Goal: Task Accomplishment & Management: Use online tool/utility

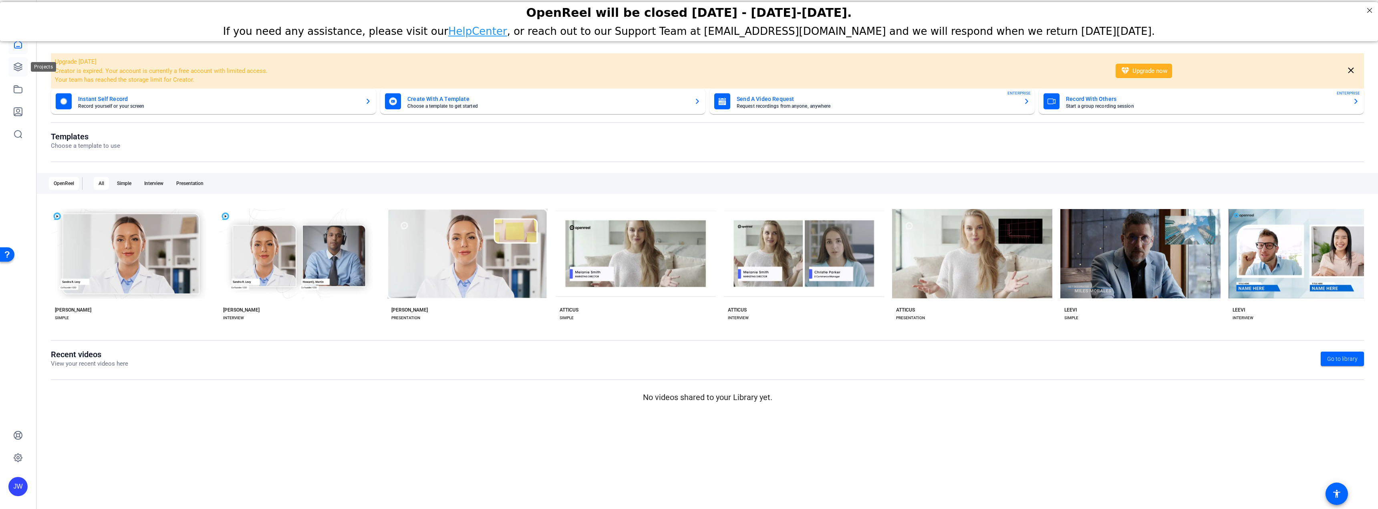
click at [22, 69] on icon at bounding box center [18, 67] width 10 height 10
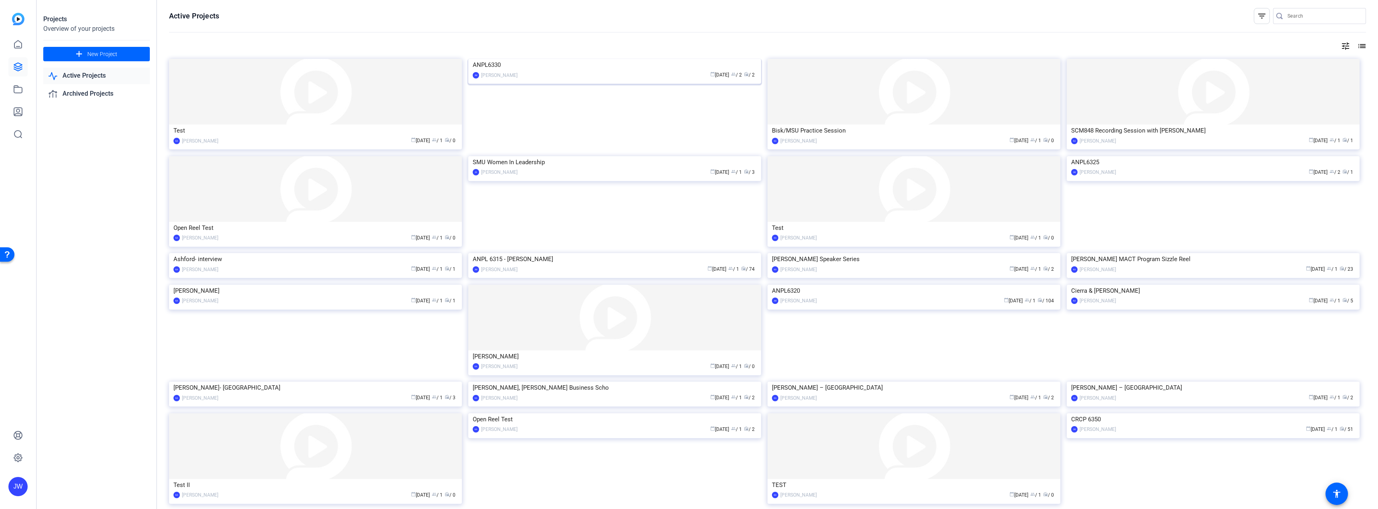
click at [564, 59] on img at bounding box center [614, 59] width 293 height 0
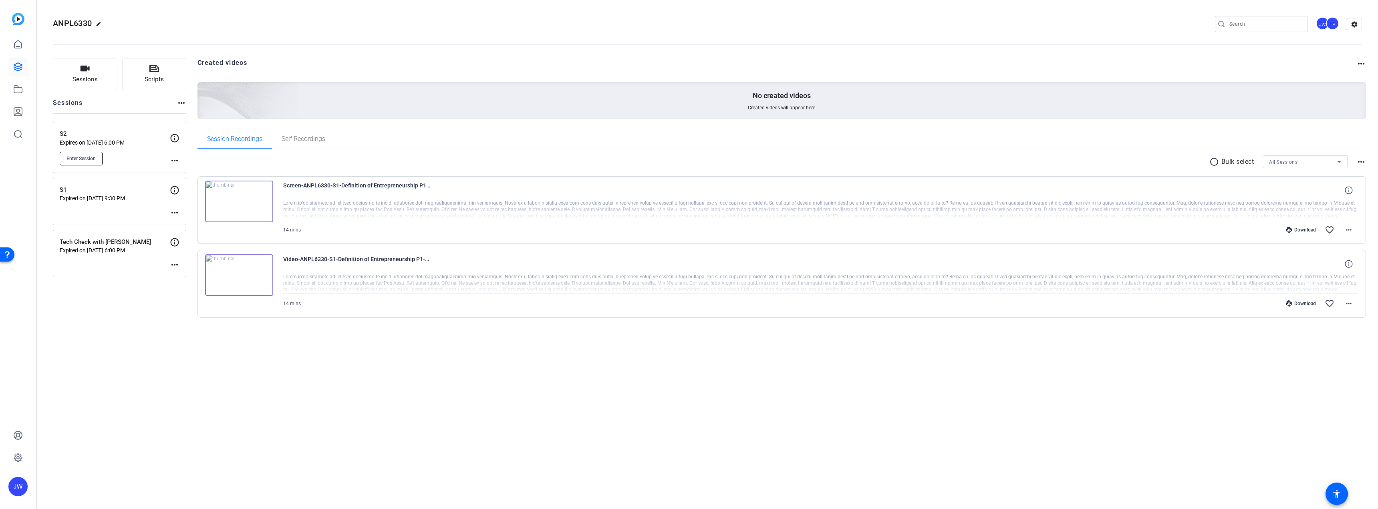
click at [89, 158] on span "Enter Session" at bounding box center [81, 158] width 29 height 6
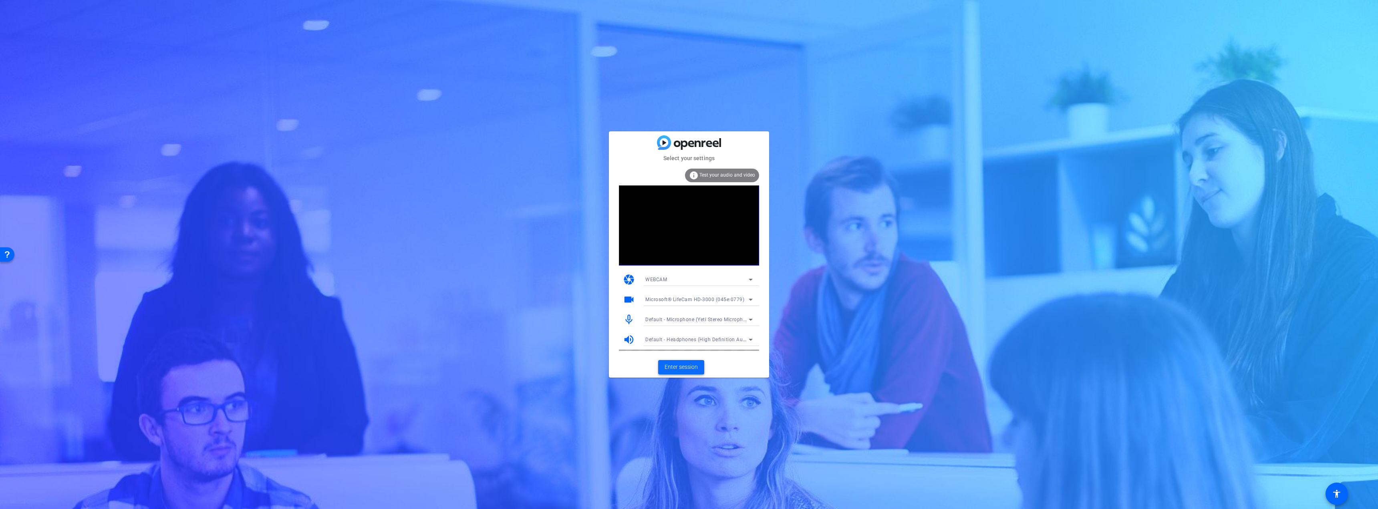
click at [697, 371] on button "Enter session" at bounding box center [681, 367] width 46 height 14
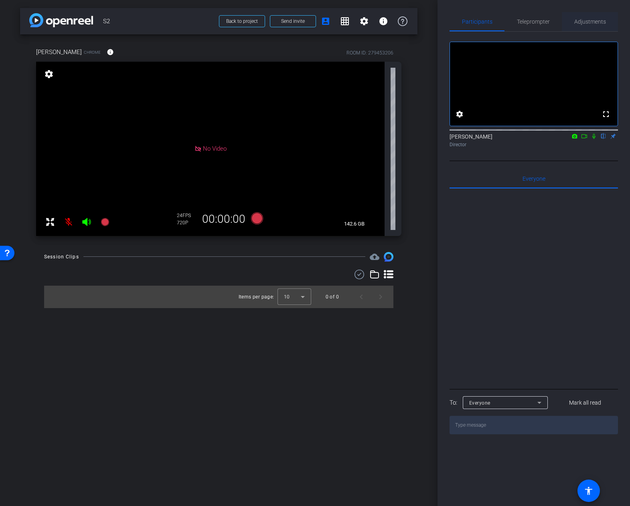
click at [594, 19] on span "Adjustments" at bounding box center [590, 22] width 32 height 6
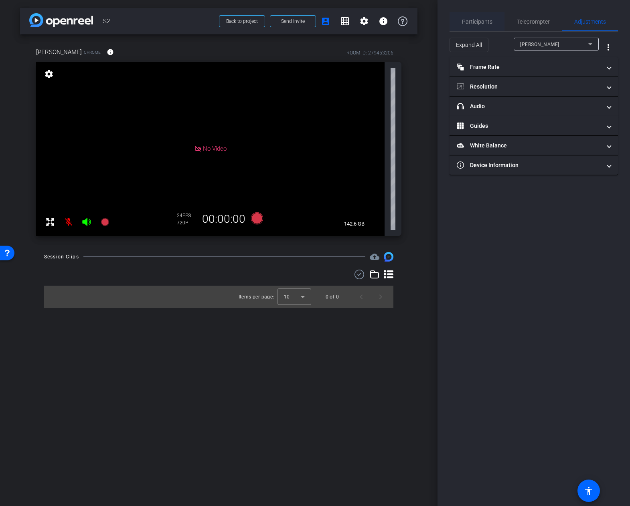
click at [480, 24] on span "Participants" at bounding box center [477, 22] width 30 height 6
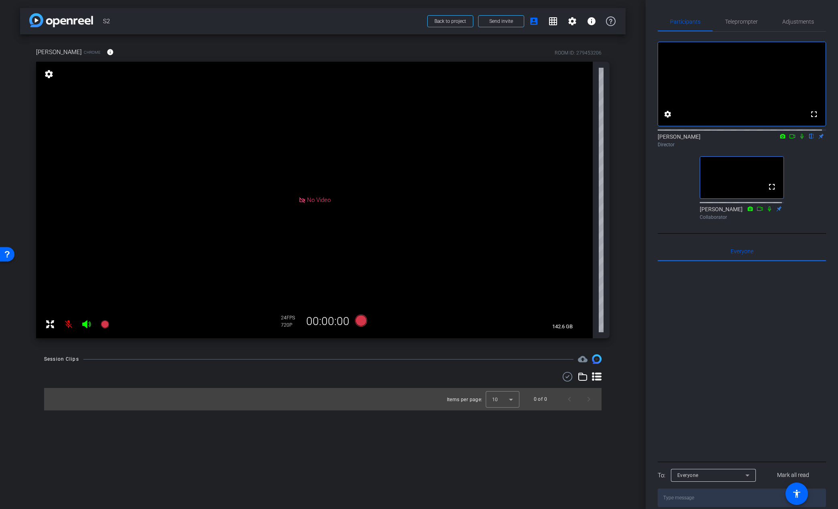
click at [799, 139] on icon at bounding box center [802, 136] width 6 height 6
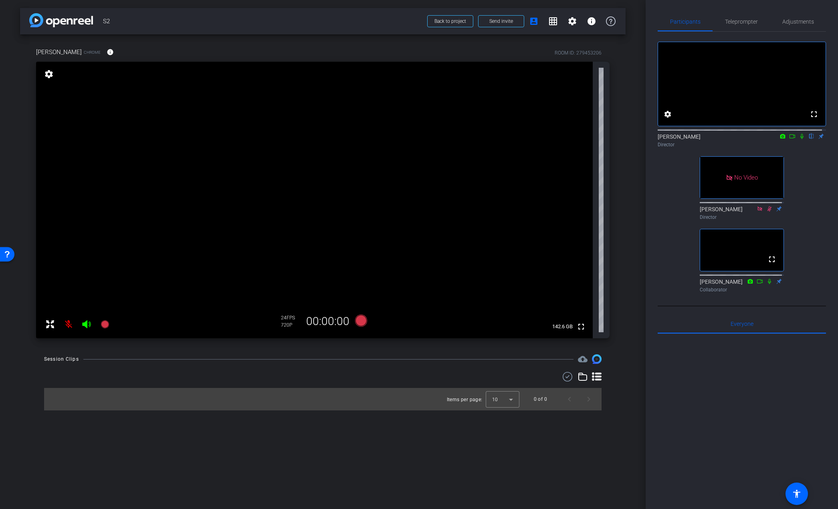
click at [68, 324] on mat-icon at bounding box center [69, 324] width 16 height 16
click at [791, 19] on span "Adjustments" at bounding box center [798, 22] width 32 height 6
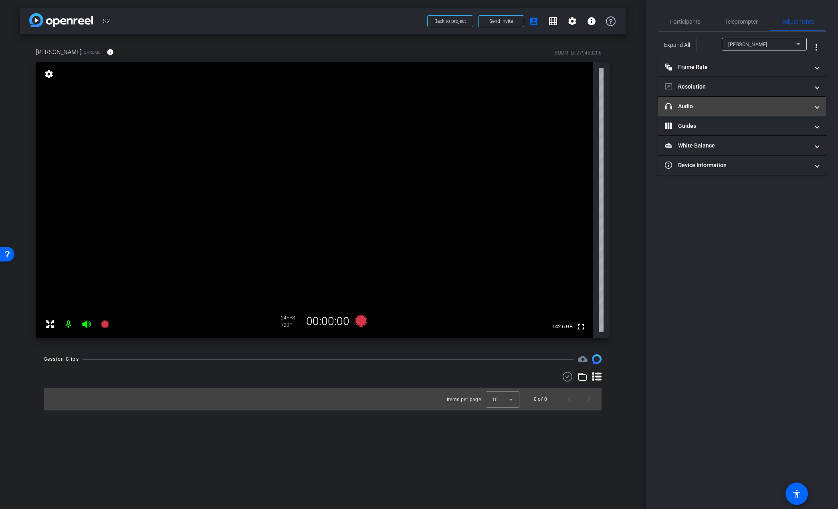
click at [723, 103] on mat-panel-title "headphone icon Audio" at bounding box center [737, 106] width 144 height 8
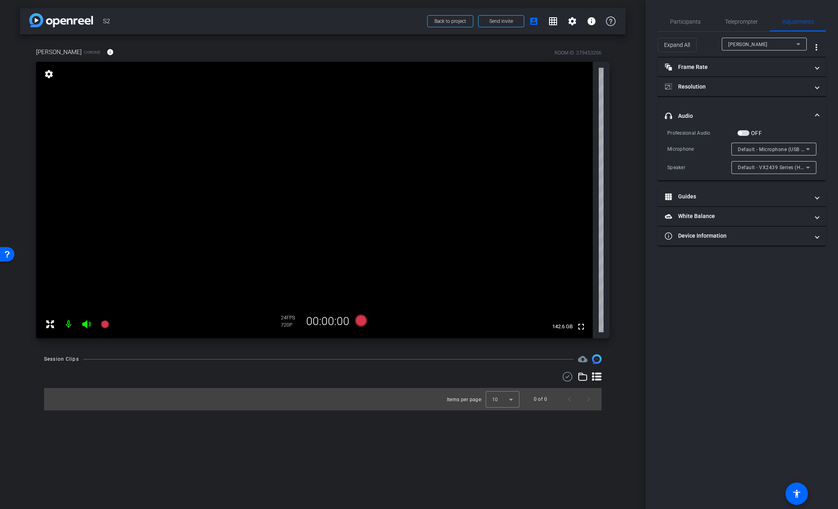
click at [754, 168] on span "Default - VX2439 Series (HD Audio Driver for Display Audio)" at bounding box center [808, 167] width 140 height 6
click at [771, 222] on span "Speakers (2- Realtek(R) Audio)" at bounding box center [774, 222] width 72 height 10
click at [773, 151] on span "Default - Microphone (USB Condenser Microphone) (31b2:0011)" at bounding box center [812, 149] width 149 height 6
click at [809, 150] on div at bounding box center [419, 254] width 838 height 509
click at [729, 84] on mat-panel-title "Resolution" at bounding box center [737, 87] width 144 height 8
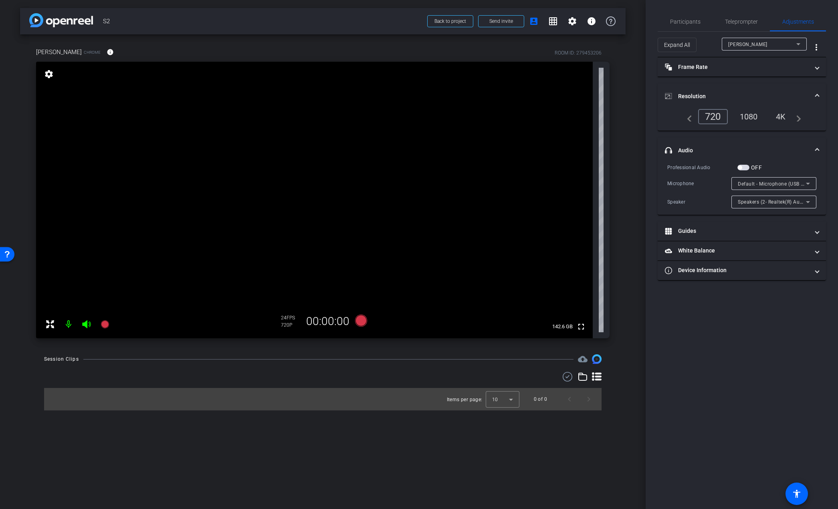
click at [755, 115] on div "1080" at bounding box center [749, 117] width 30 height 14
click at [760, 67] on mat-panel-title "Frame Rate Frame Rate" at bounding box center [737, 67] width 144 height 8
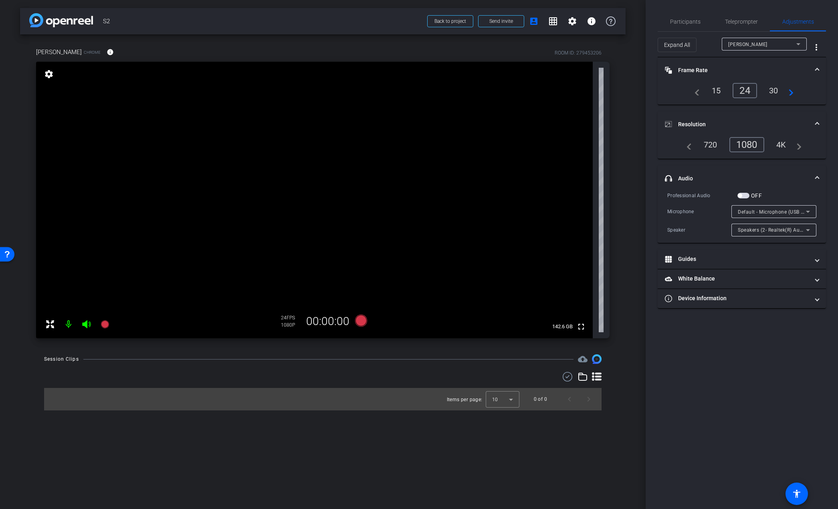
click at [768, 91] on div "30" at bounding box center [773, 91] width 21 height 14
click at [817, 178] on span at bounding box center [816, 178] width 3 height 8
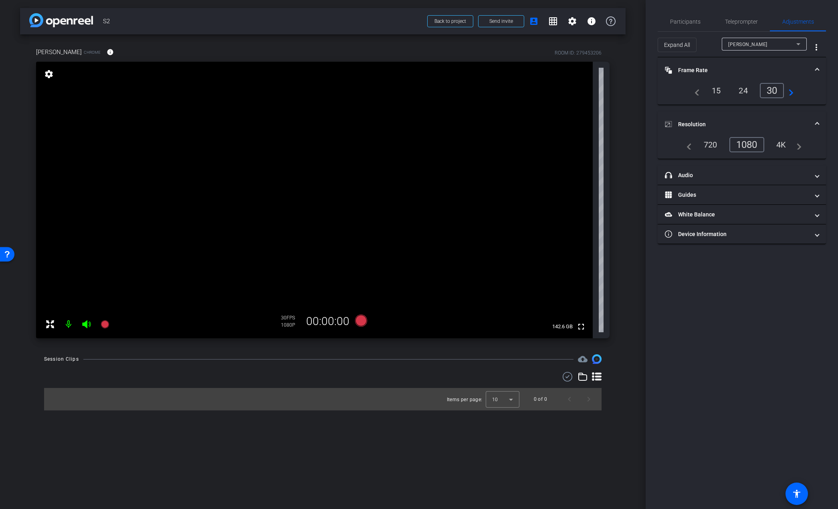
drag, startPoint x: 817, startPoint y: 122, endPoint x: 820, endPoint y: 72, distance: 50.1
click at [817, 121] on span at bounding box center [816, 124] width 3 height 8
click at [816, 67] on span at bounding box center [816, 70] width 3 height 8
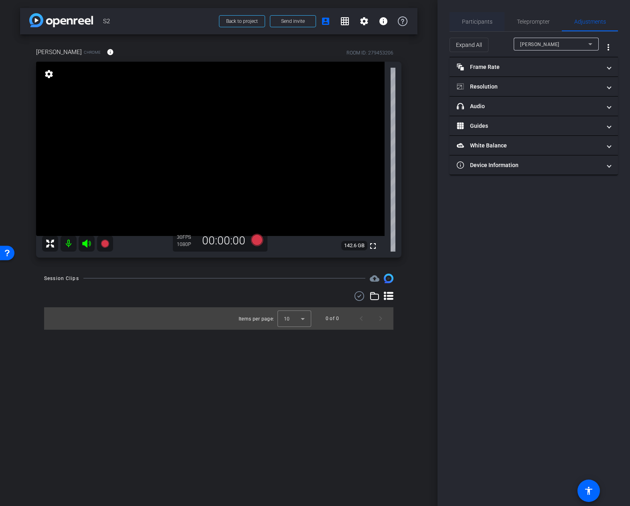
click at [468, 26] on span "Participants" at bounding box center [477, 21] width 30 height 19
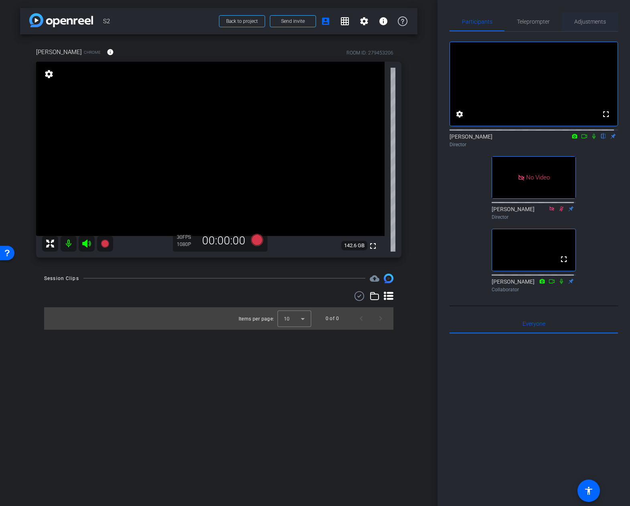
click at [584, 21] on span "Adjustments" at bounding box center [590, 22] width 32 height 6
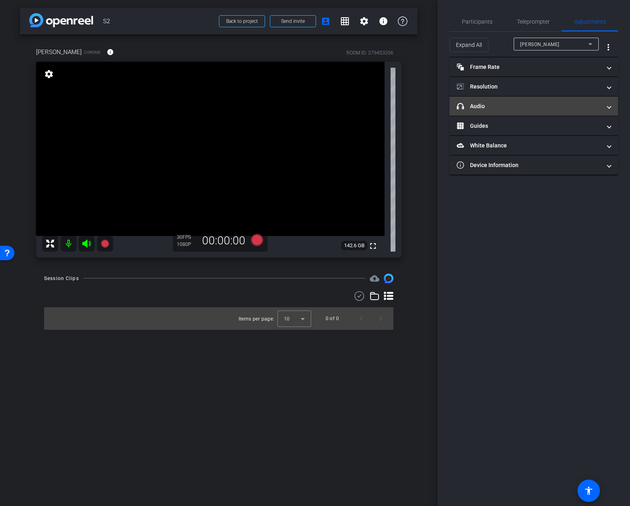
click at [610, 105] on span at bounding box center [608, 106] width 3 height 8
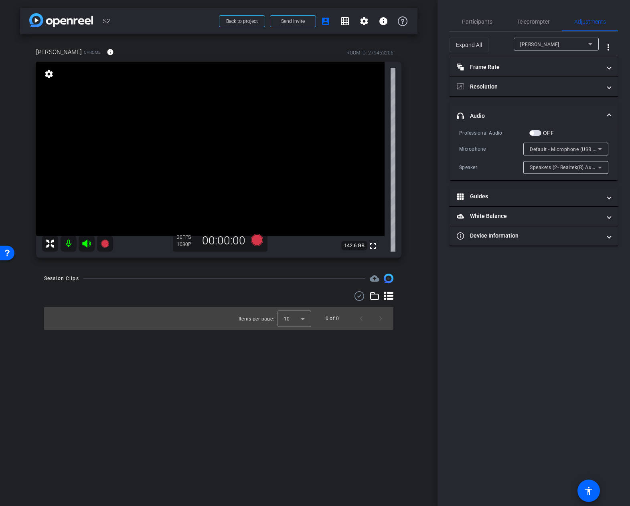
click at [609, 111] on mat-expansion-panel-header "headphone icon Audio" at bounding box center [533, 116] width 168 height 26
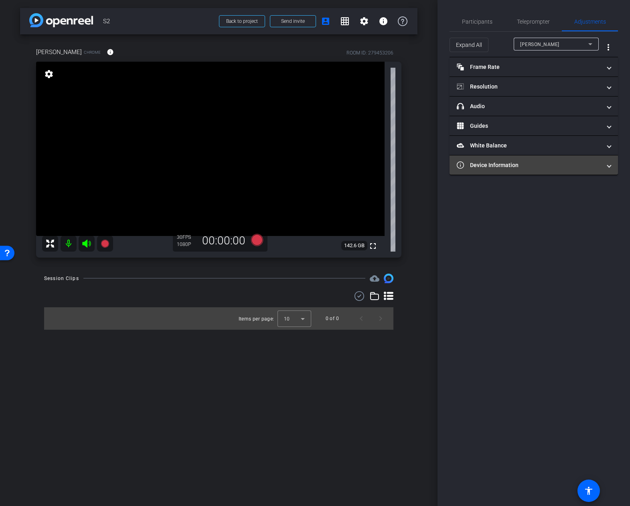
click at [568, 170] on mat-expansion-panel-header "Device Information" at bounding box center [533, 164] width 168 height 19
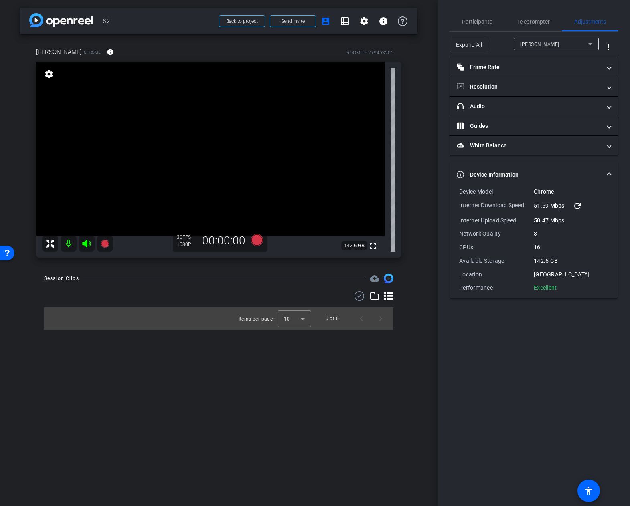
click at [605, 171] on span "Device Information" at bounding box center [531, 175] width 151 height 8
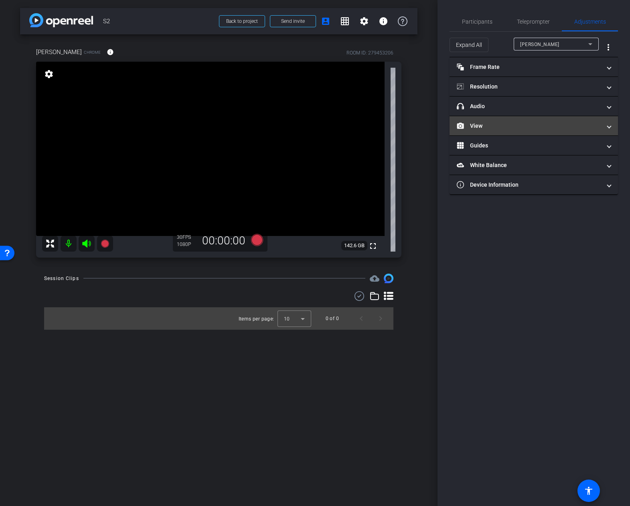
click at [557, 127] on mat-panel-title "View" at bounding box center [528, 126] width 144 height 8
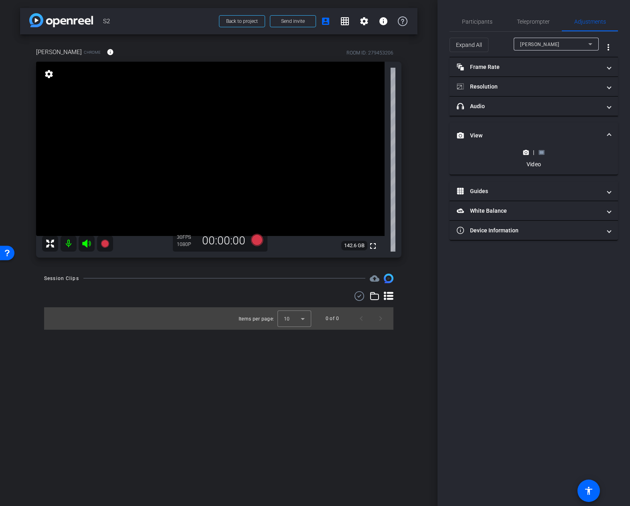
click at [541, 154] on icon at bounding box center [541, 152] width 6 height 6
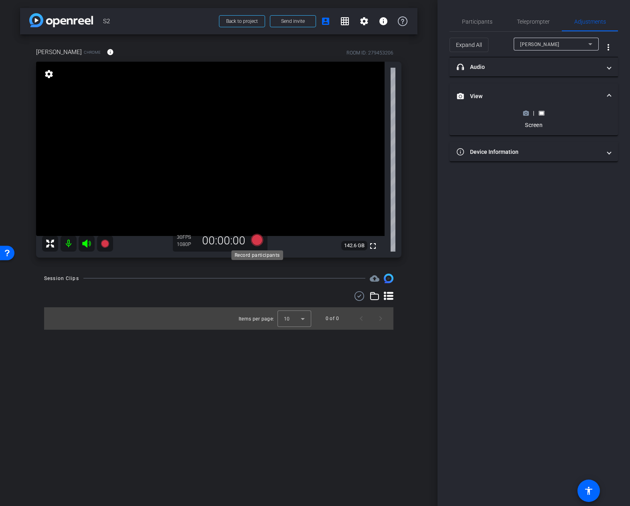
click at [254, 238] on icon at bounding box center [256, 240] width 12 height 12
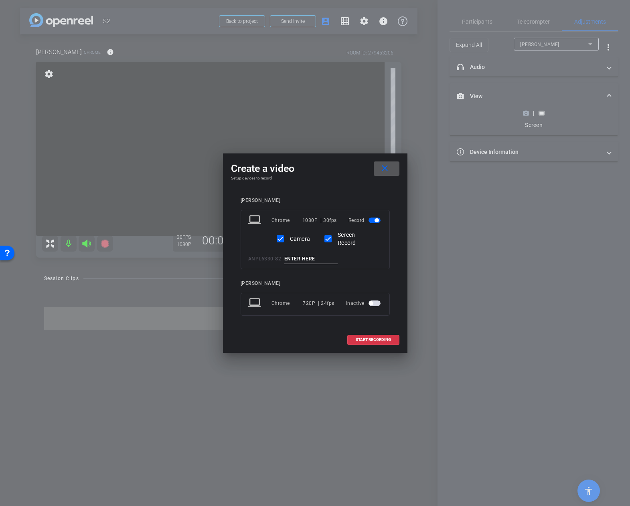
click at [301, 255] on input at bounding box center [311, 259] width 54 height 10
type input "19th Century & The Rise of Entrepreneurship"
click at [386, 163] on span at bounding box center [386, 168] width 26 height 19
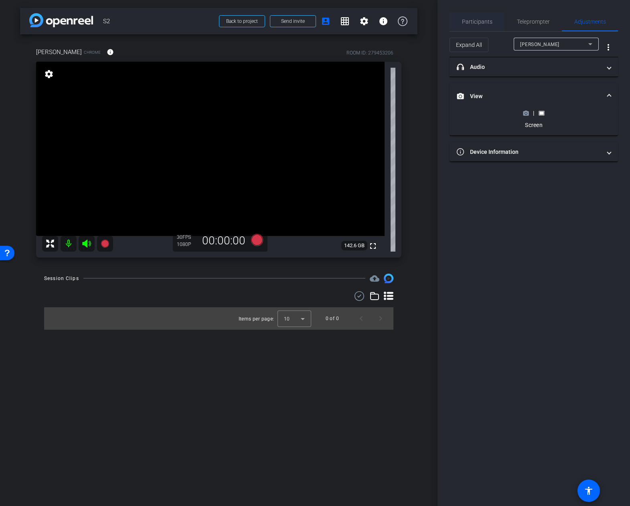
click at [492, 16] on div "Participants" at bounding box center [476, 21] width 55 height 19
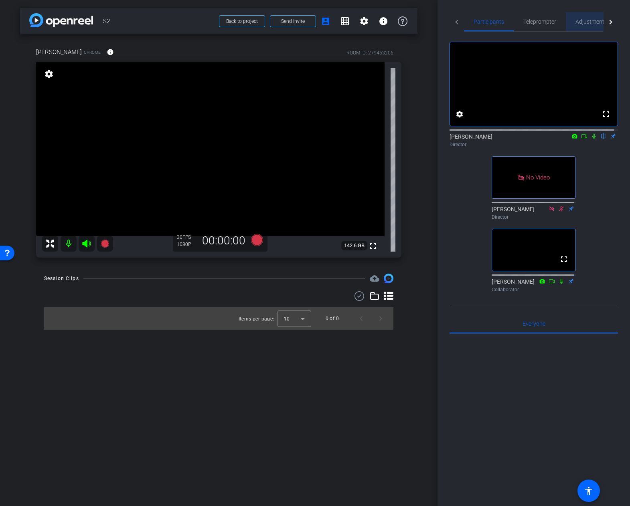
click at [578, 21] on span "Adjustments" at bounding box center [591, 22] width 32 height 6
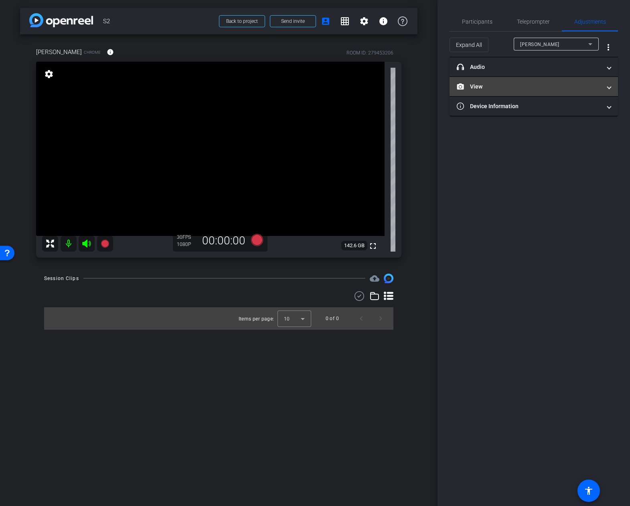
click at [500, 81] on mat-expansion-panel-header "View" at bounding box center [533, 86] width 168 height 19
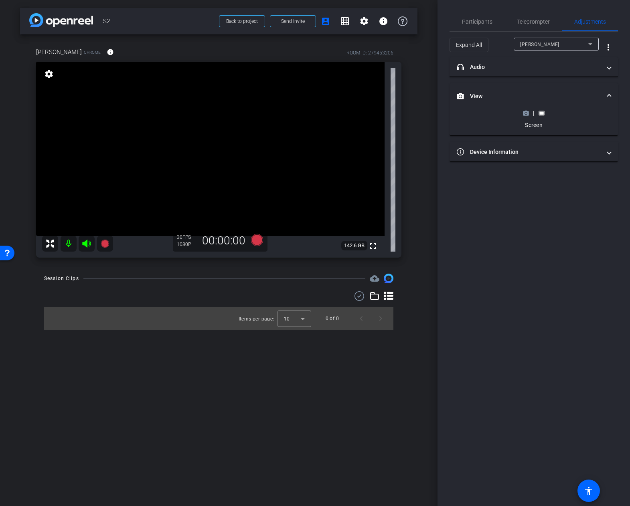
click at [523, 111] on icon at bounding box center [526, 113] width 6 height 4
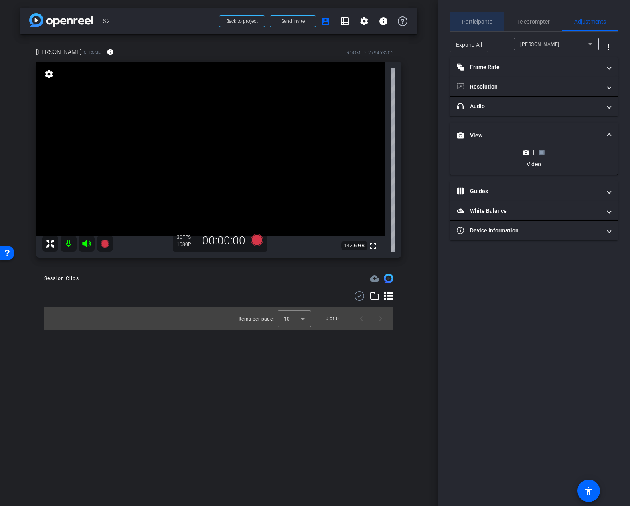
click at [484, 24] on span "Participants" at bounding box center [477, 22] width 30 height 6
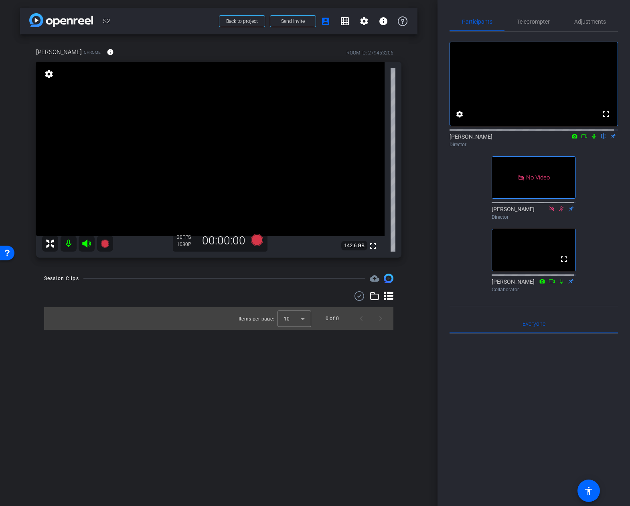
click at [581, 139] on icon at bounding box center [584, 136] width 6 height 6
click at [255, 240] on icon at bounding box center [256, 240] width 12 height 12
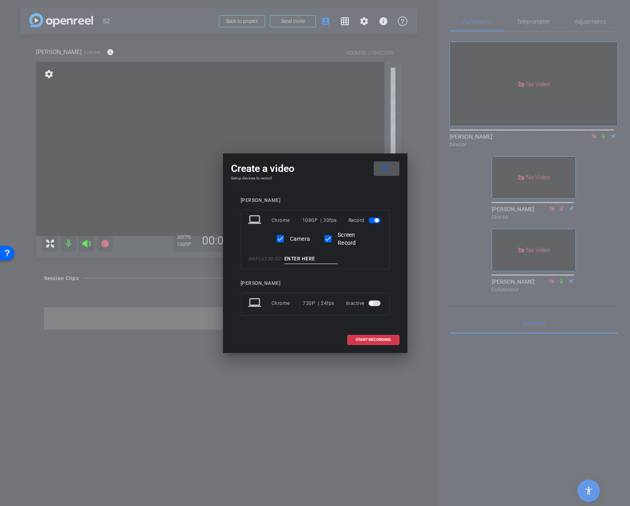
click at [302, 262] on input at bounding box center [311, 259] width 54 height 10
paste input "19th Century & The Rise of Entrepreneurship"
type input "19th Century & The Rise of Entrepreneurship"
click at [372, 340] on span "START RECORDING" at bounding box center [372, 340] width 35 height 4
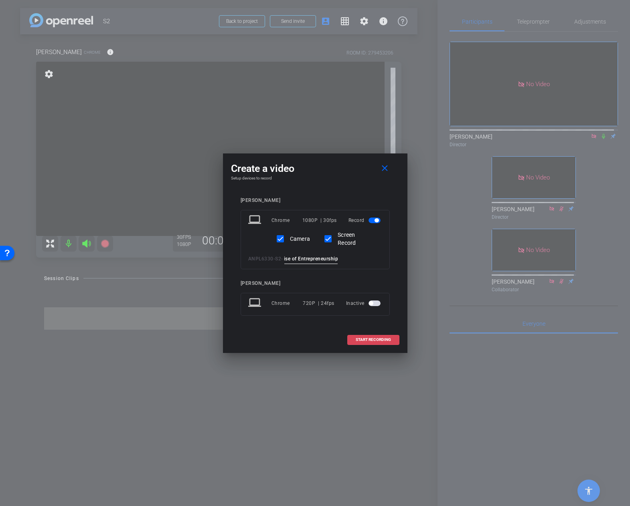
scroll to position [0, 0]
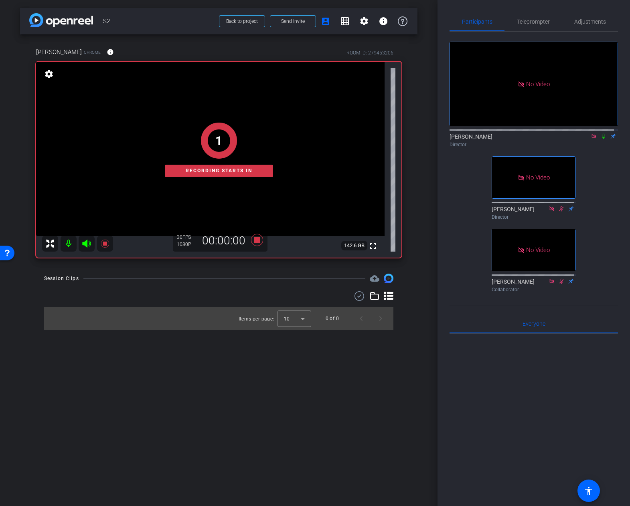
click at [601, 139] on icon at bounding box center [602, 136] width 3 height 5
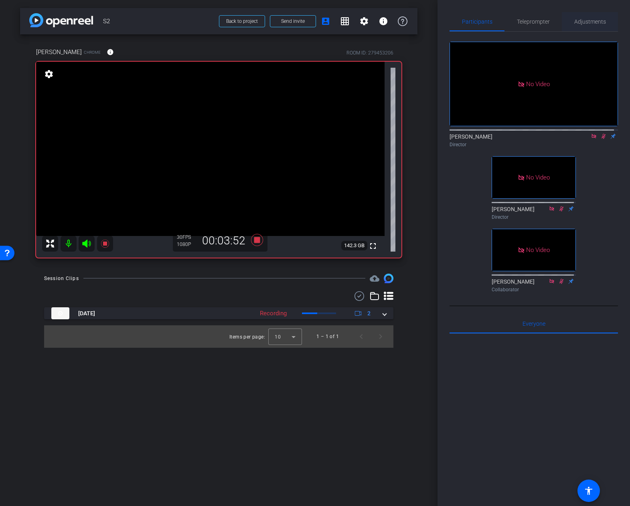
click at [583, 28] on span "Adjustments" at bounding box center [590, 21] width 32 height 19
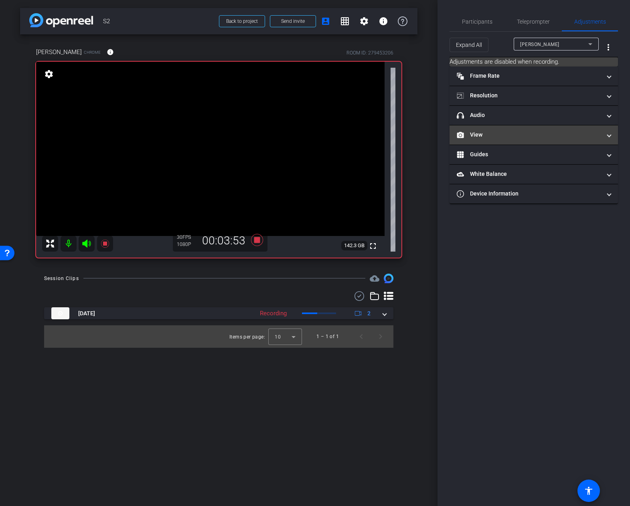
click at [502, 135] on mat-panel-title "View" at bounding box center [528, 135] width 144 height 8
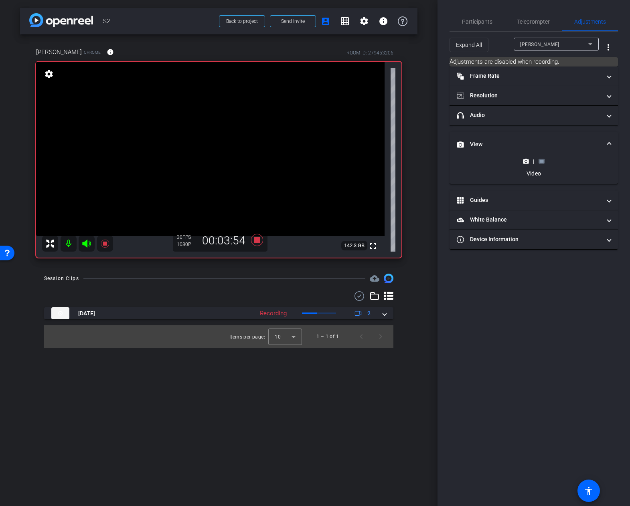
click at [539, 161] on icon at bounding box center [541, 161] width 6 height 6
click at [475, 17] on span "Participants" at bounding box center [477, 21] width 30 height 19
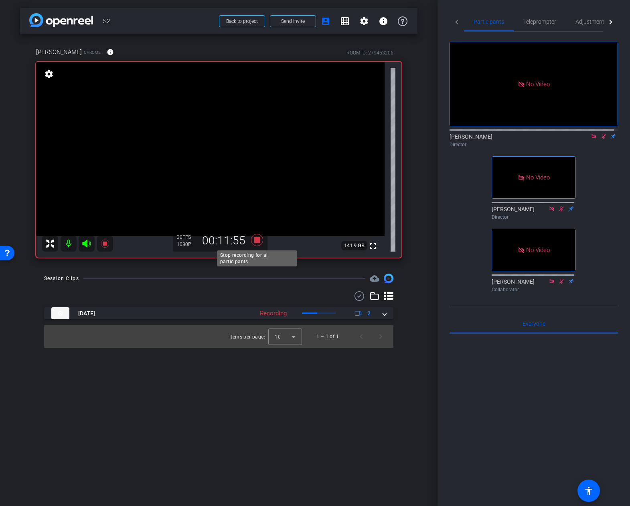
drag, startPoint x: 256, startPoint y: 241, endPoint x: 275, endPoint y: 234, distance: 20.3
click at [256, 240] on icon at bounding box center [256, 240] width 12 height 12
click at [591, 135] on icon at bounding box center [593, 136] width 4 height 4
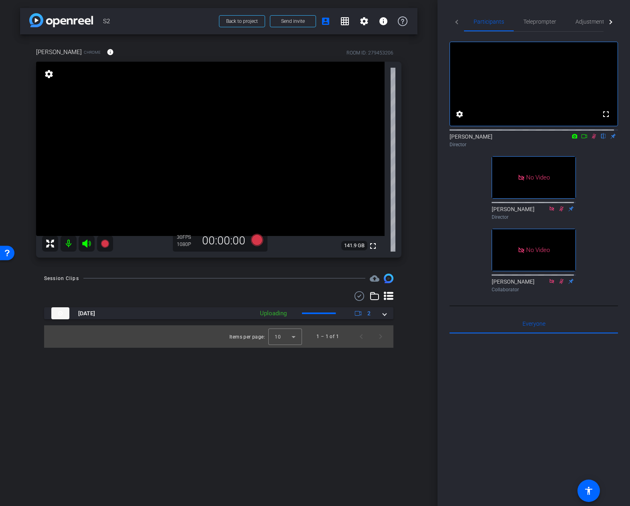
click at [591, 139] on icon at bounding box center [593, 136] width 6 height 6
click at [592, 21] on span "Adjustments" at bounding box center [591, 22] width 32 height 6
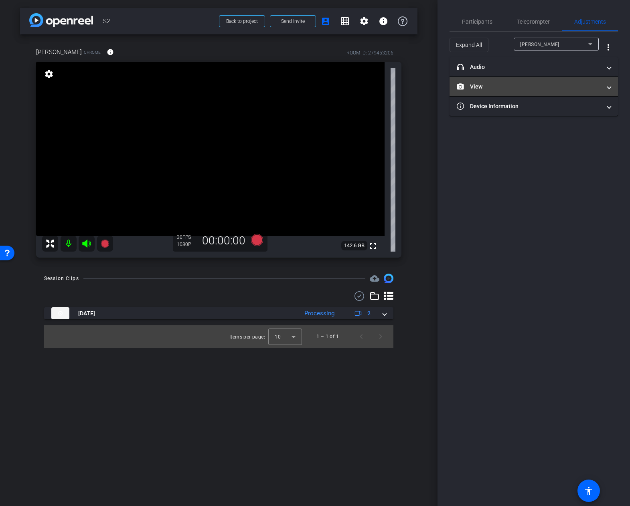
click at [523, 88] on mat-panel-title "View" at bounding box center [528, 87] width 144 height 8
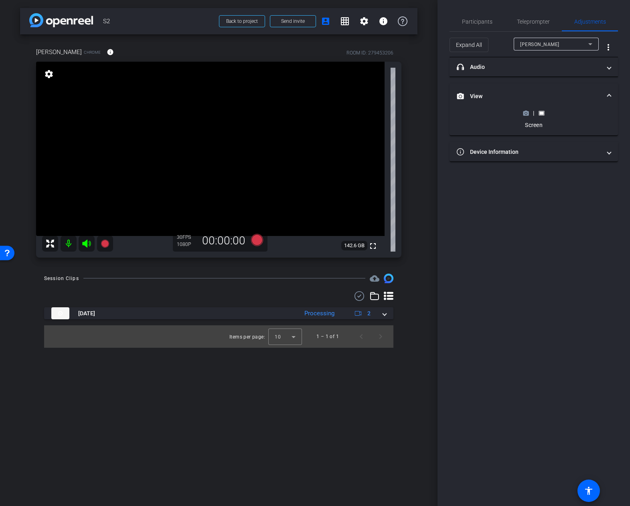
click at [524, 115] on icon at bounding box center [526, 113] width 6 height 4
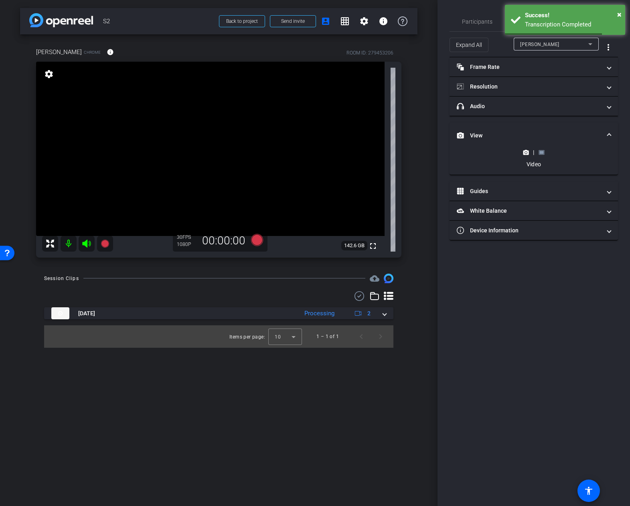
click at [423, 87] on div "arrow_back S2 Back to project Send invite account_box grid_on settings info [PE…" at bounding box center [218, 253] width 437 height 506
click at [618, 15] on span "×" at bounding box center [619, 15] width 4 height 10
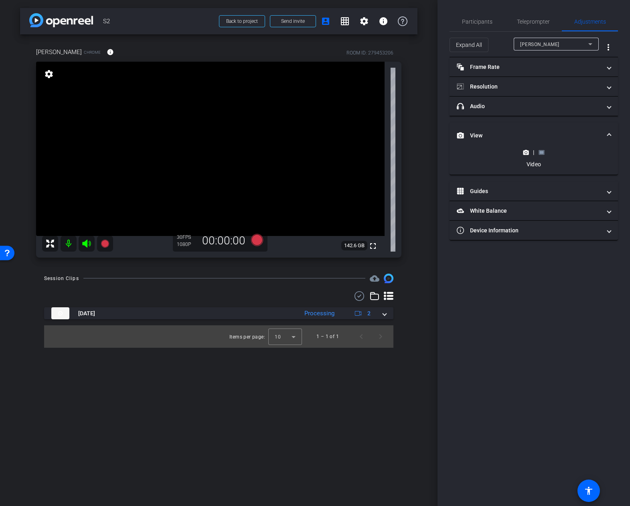
drag, startPoint x: 549, startPoint y: 302, endPoint x: 544, endPoint y: 293, distance: 10.6
click at [549, 301] on div "Participants Teleprompter Adjustments settings [PERSON_NAME] flip Director [PER…" at bounding box center [533, 253] width 192 height 506
click at [386, 313] on mat-expansion-panel-header "[DATE] Processing 2" at bounding box center [218, 313] width 349 height 12
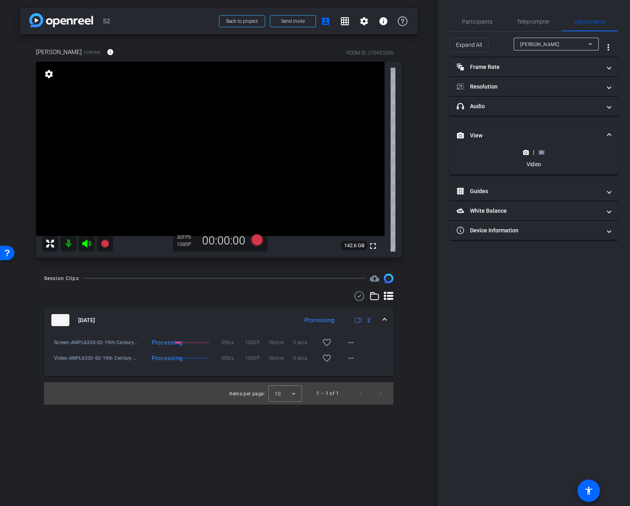
click at [384, 319] on span at bounding box center [384, 320] width 3 height 8
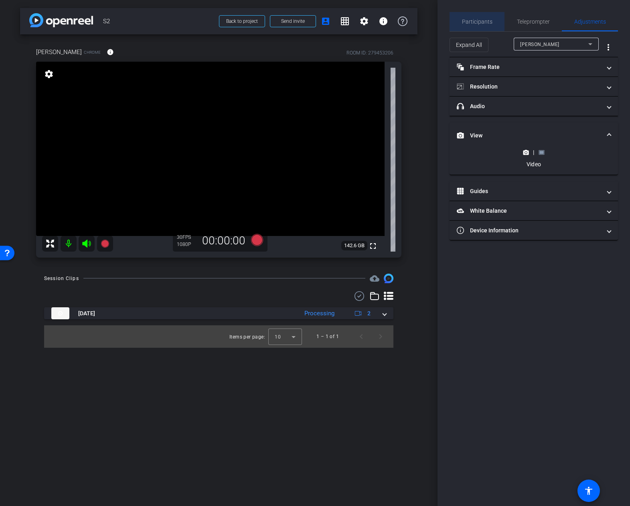
click at [476, 20] on span "Participants" at bounding box center [477, 22] width 30 height 6
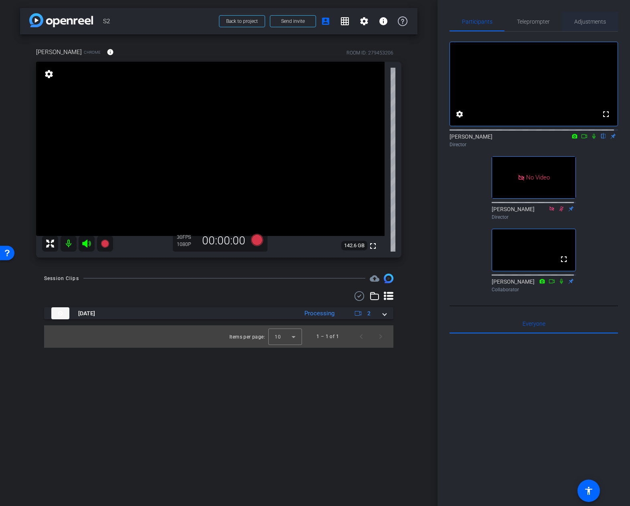
drag, startPoint x: 587, startPoint y: 25, endPoint x: 585, endPoint y: 29, distance: 4.1
click at [587, 24] on span "Adjustments" at bounding box center [590, 21] width 32 height 19
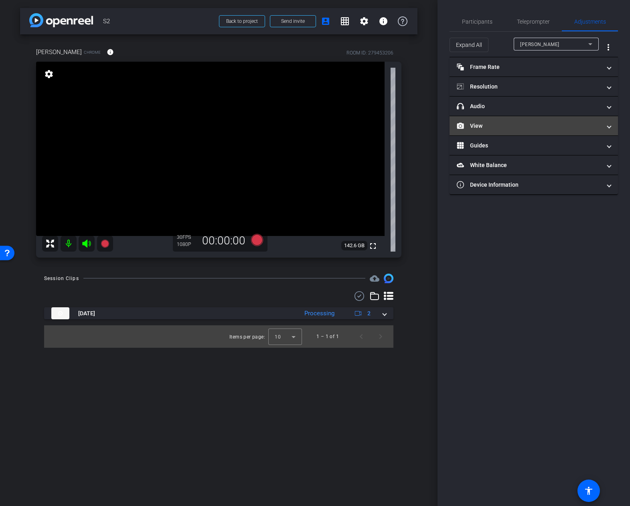
click at [506, 127] on mat-panel-title "View" at bounding box center [528, 126] width 144 height 8
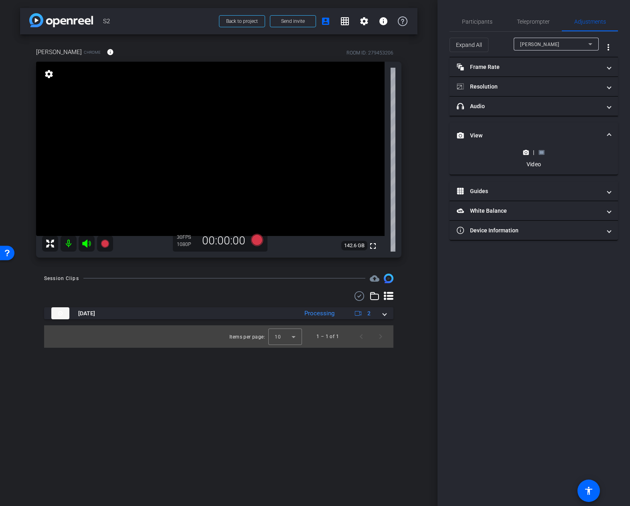
click at [543, 152] on rect at bounding box center [541, 152] width 4 height 3
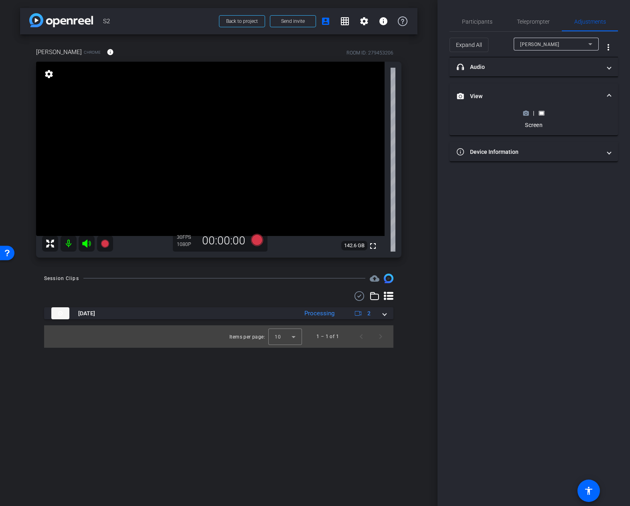
click at [502, 208] on div "Participants Teleprompter Adjustments settings [PERSON_NAME] flip Director [PER…" at bounding box center [533, 253] width 192 height 506
click at [258, 242] on icon at bounding box center [256, 240] width 12 height 12
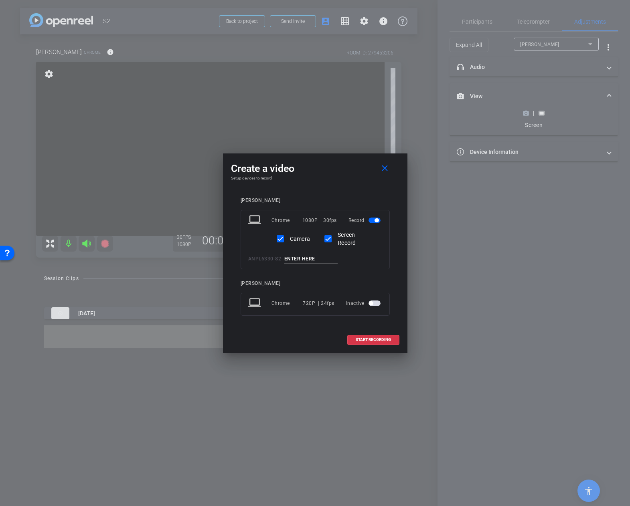
click at [297, 258] on input at bounding box center [311, 259] width 54 height 10
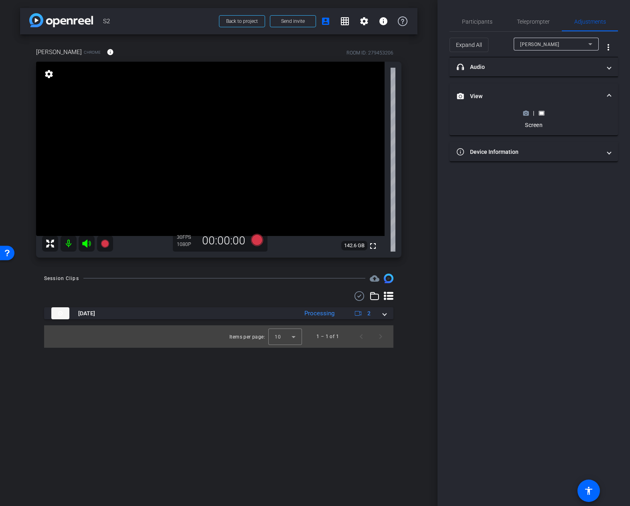
click at [526, 112] on icon at bounding box center [526, 113] width 6 height 4
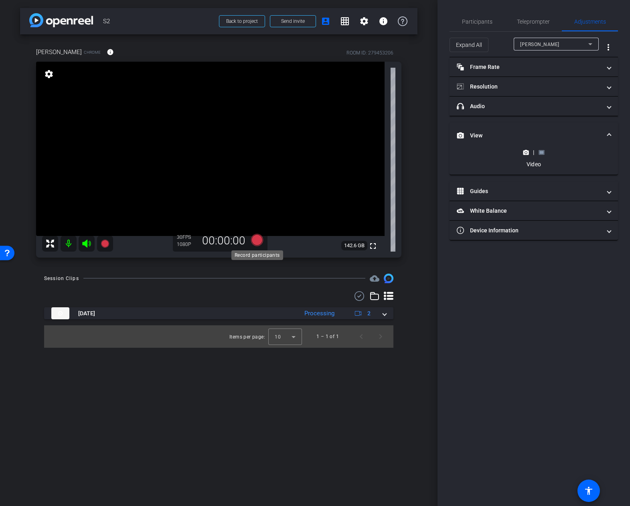
click at [257, 238] on icon at bounding box center [256, 240] width 12 height 12
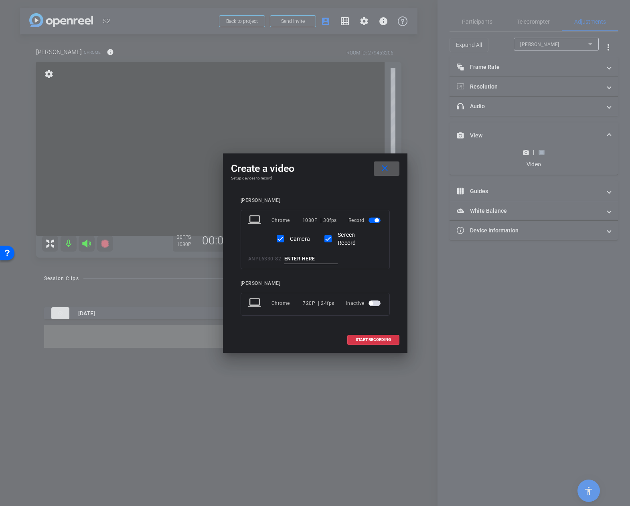
click at [308, 255] on input at bounding box center [311, 259] width 54 height 10
type input "20th Century"
click at [383, 168] on mat-icon "close" at bounding box center [384, 168] width 10 height 10
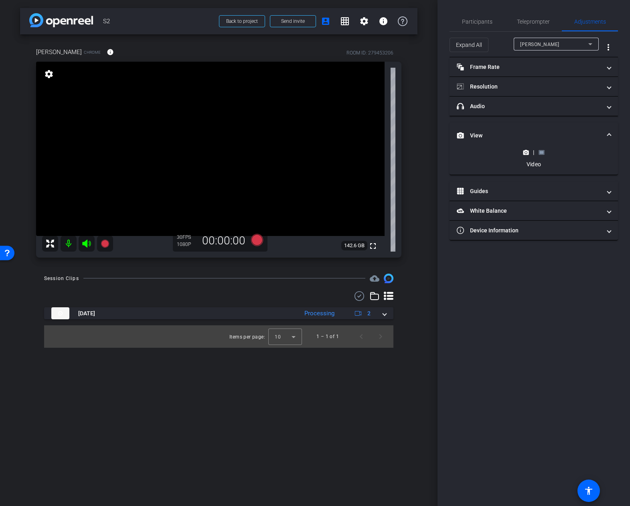
click at [542, 153] on rect at bounding box center [541, 152] width 4 height 3
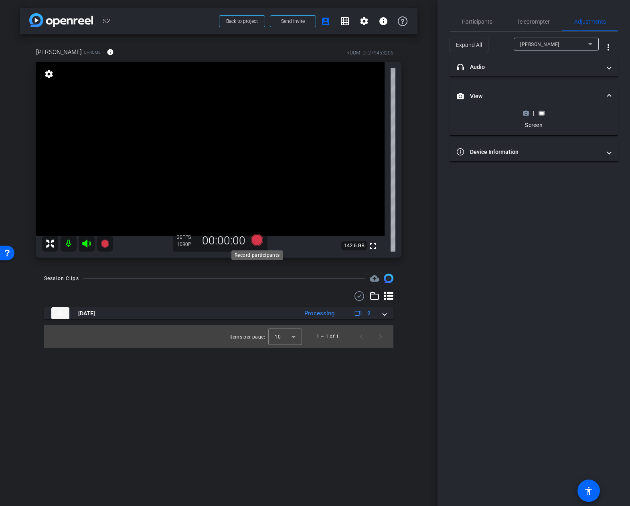
click at [253, 241] on icon at bounding box center [256, 240] width 12 height 12
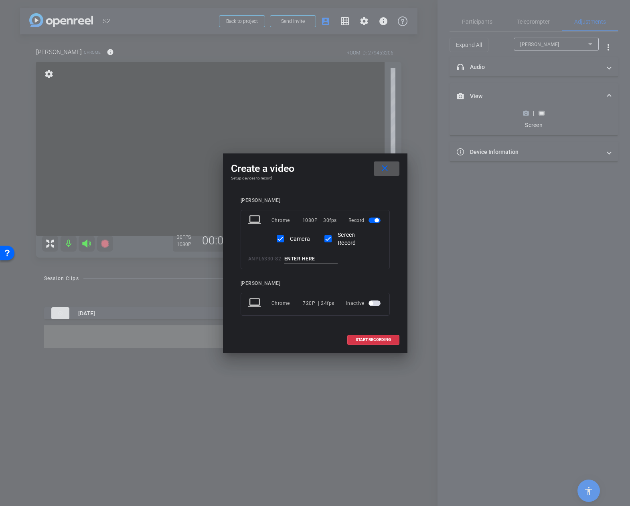
click at [296, 256] on input at bounding box center [311, 259] width 54 height 10
paste input "20th Century"
type input "20th Century Dev. in Entrepreneurship"
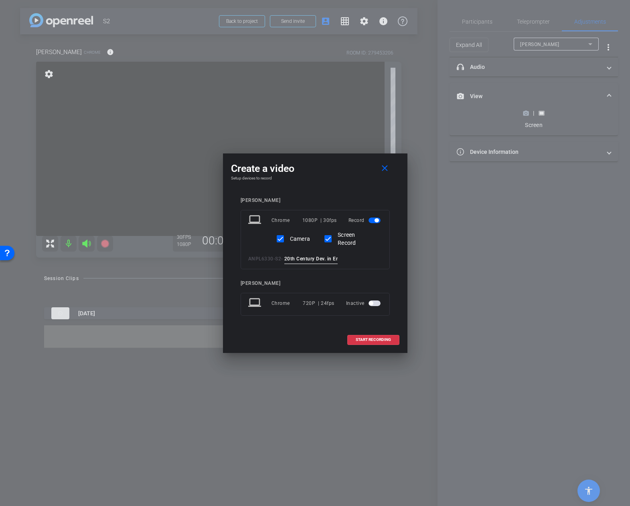
click at [382, 265] on div "laptop Chrome 1080P | 30fps Record Camera Screen Record ANPL6330 - S2 - 20th Ce…" at bounding box center [314, 239] width 149 height 59
click at [385, 341] on span "START RECORDING" at bounding box center [372, 340] width 35 height 4
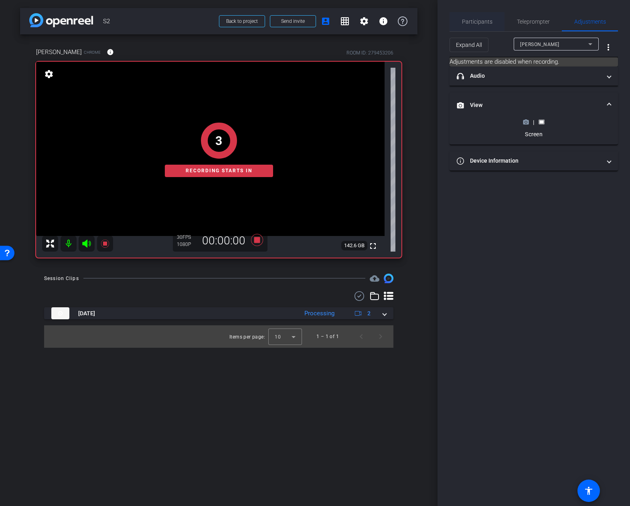
click at [471, 22] on span "Participants" at bounding box center [477, 22] width 30 height 6
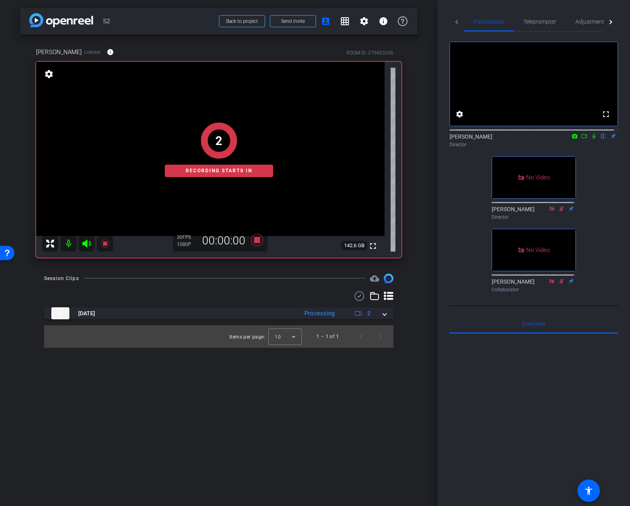
click at [581, 139] on icon at bounding box center [584, 136] width 6 height 6
click at [600, 139] on icon at bounding box center [603, 136] width 6 height 6
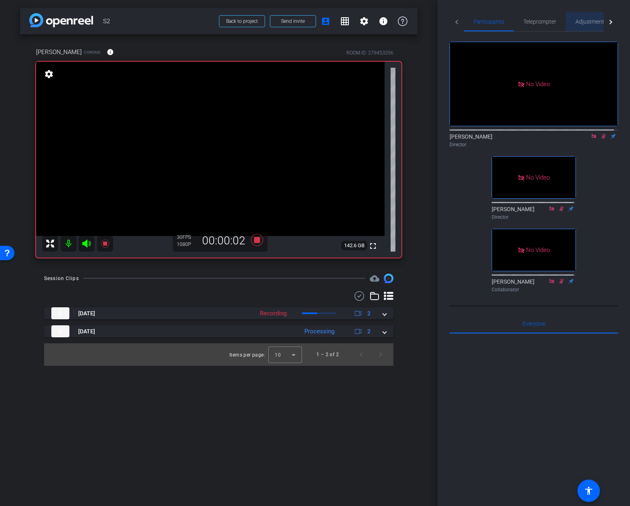
click at [589, 20] on span "Adjustments" at bounding box center [591, 22] width 32 height 6
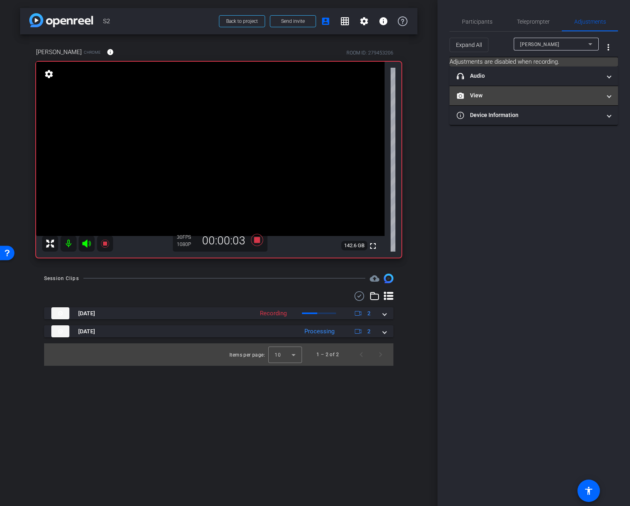
click at [531, 93] on mat-panel-title "View" at bounding box center [528, 95] width 144 height 8
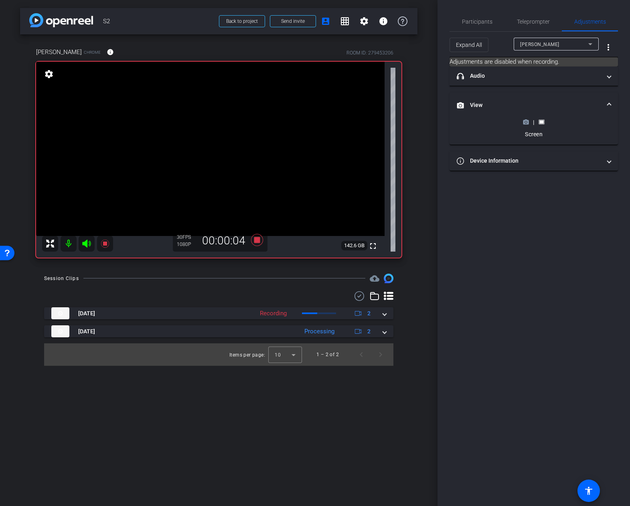
click at [524, 122] on icon at bounding box center [526, 122] width 6 height 4
click at [482, 21] on span "Participants" at bounding box center [477, 22] width 30 height 6
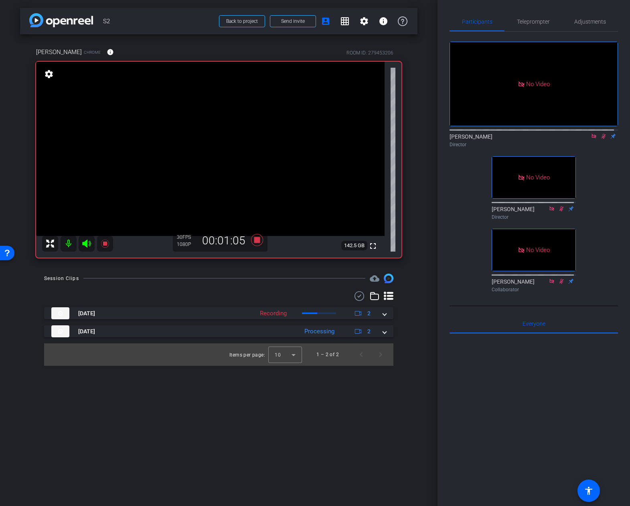
click at [600, 134] on icon at bounding box center [603, 136] width 6 height 6
click at [601, 135] on icon at bounding box center [602, 136] width 3 height 5
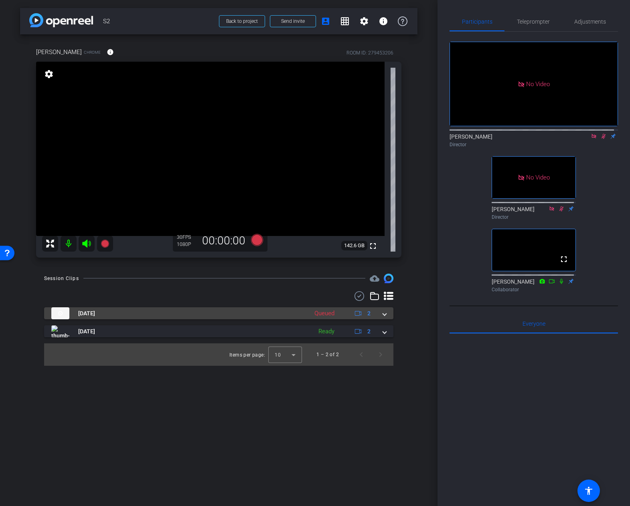
click at [384, 315] on span at bounding box center [384, 313] width 3 height 8
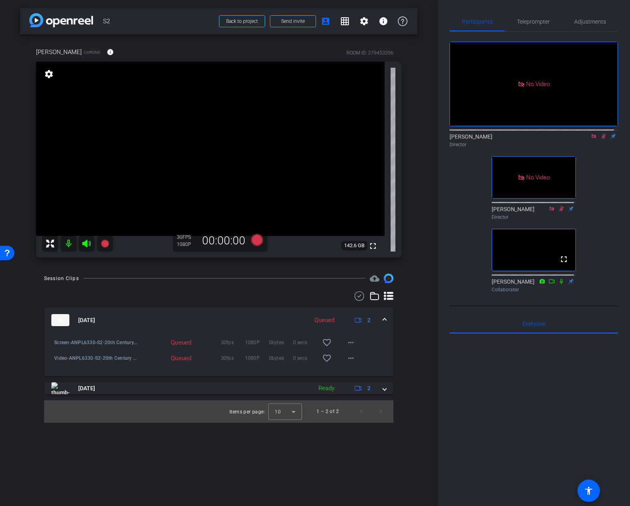
click at [600, 133] on icon at bounding box center [603, 136] width 6 height 6
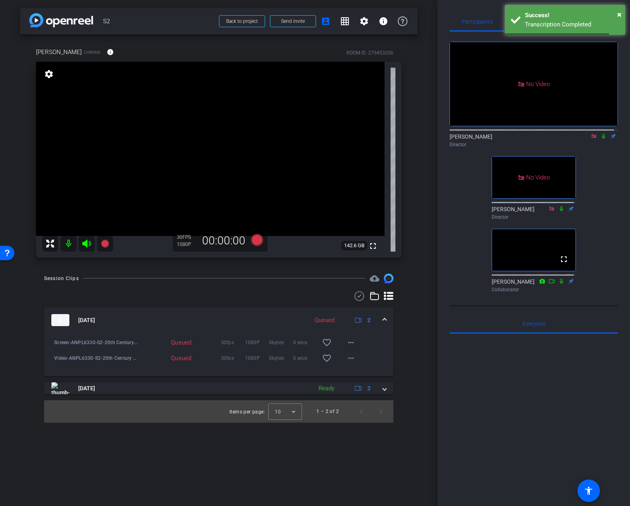
click at [591, 135] on icon at bounding box center [593, 136] width 4 height 4
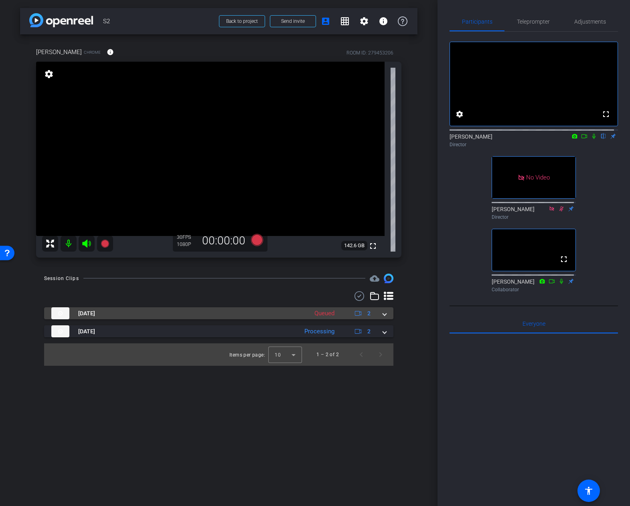
click at [384, 315] on span at bounding box center [384, 313] width 3 height 8
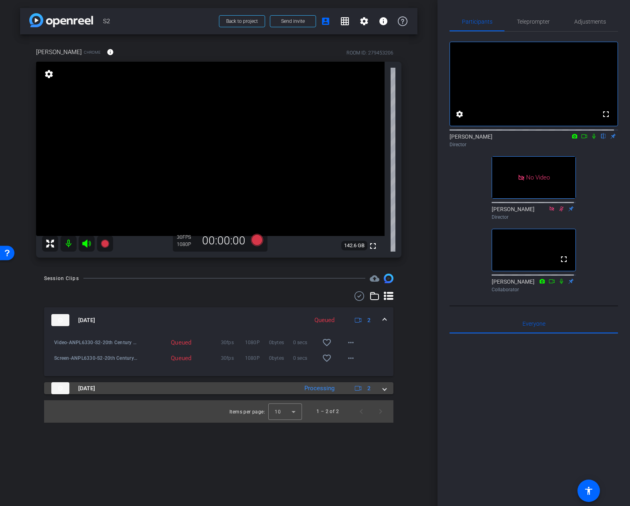
click at [383, 388] on span at bounding box center [384, 388] width 3 height 8
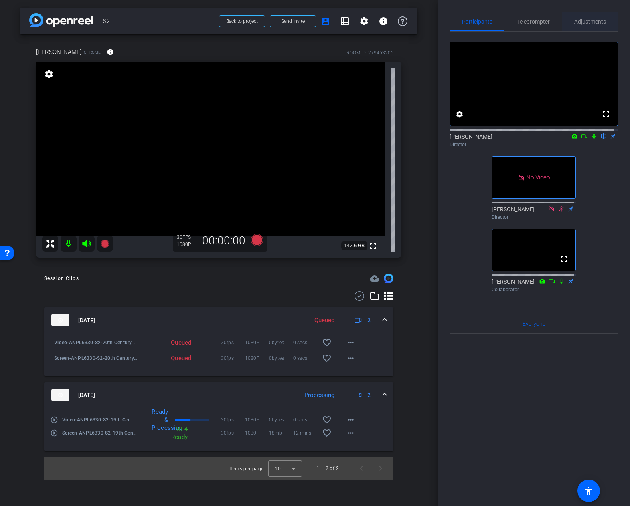
click at [585, 18] on span "Adjustments" at bounding box center [590, 21] width 32 height 19
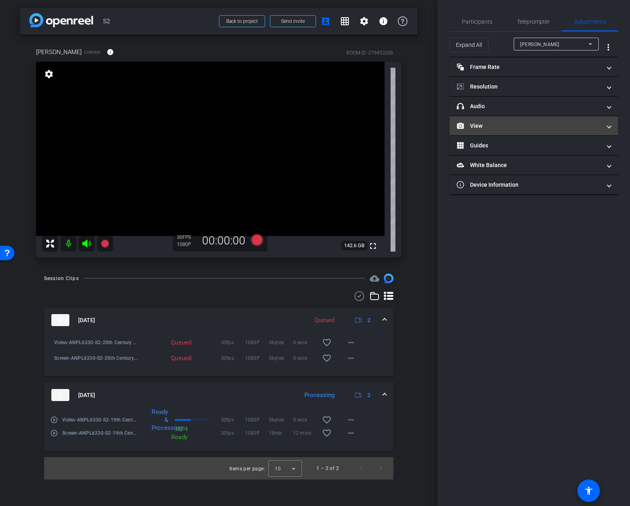
click at [549, 126] on mat-panel-title "View" at bounding box center [528, 126] width 144 height 8
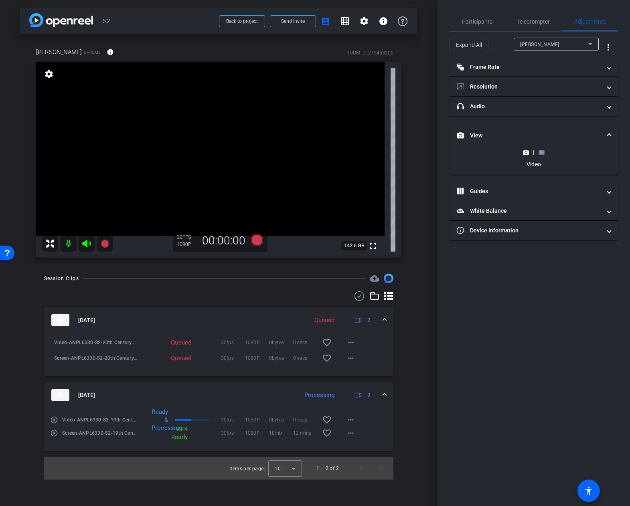
click at [542, 152] on rect at bounding box center [541, 152] width 4 height 3
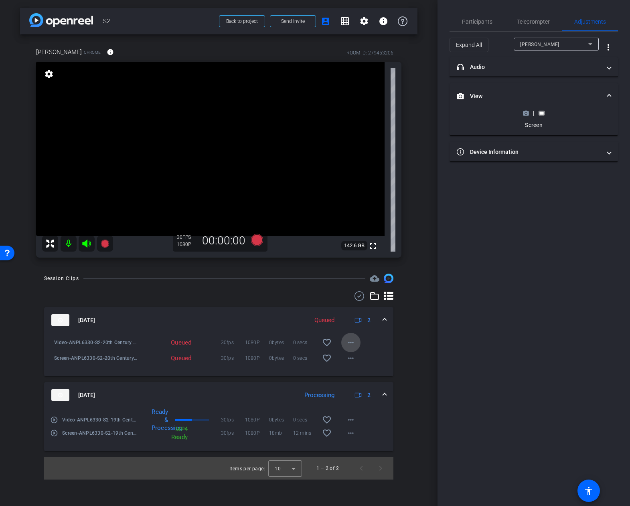
click at [352, 343] on mat-icon "more_horiz" at bounding box center [351, 343] width 10 height 10
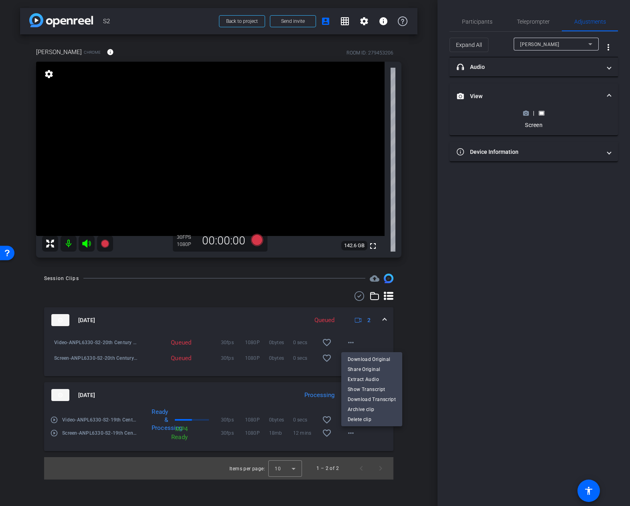
click at [398, 323] on div at bounding box center [315, 253] width 630 height 506
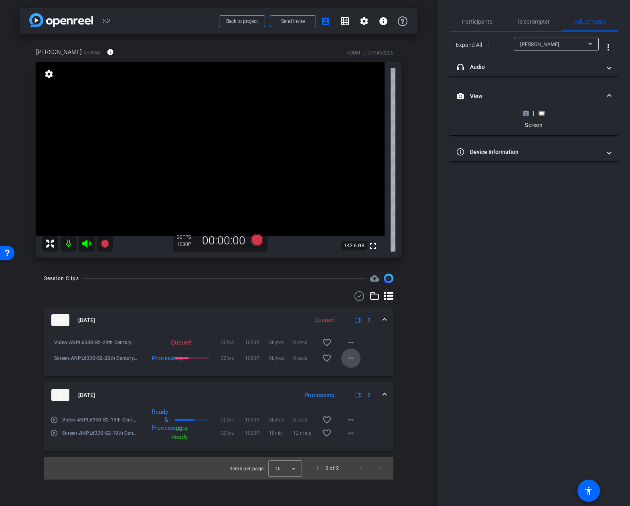
click at [354, 359] on mat-icon "more_horiz" at bounding box center [351, 358] width 10 height 10
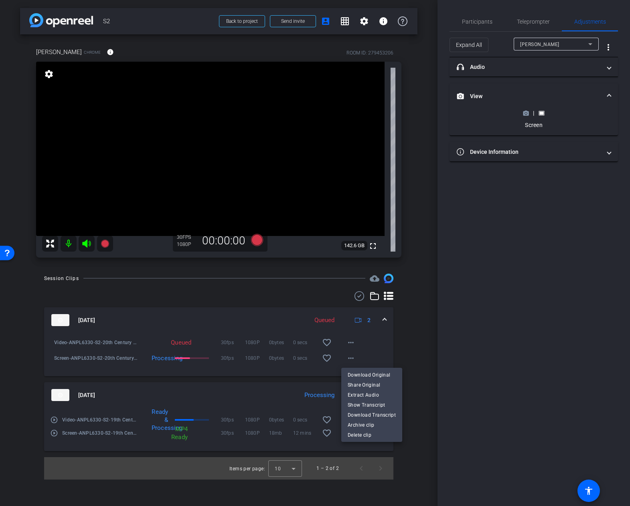
click at [485, 22] on div at bounding box center [315, 253] width 630 height 506
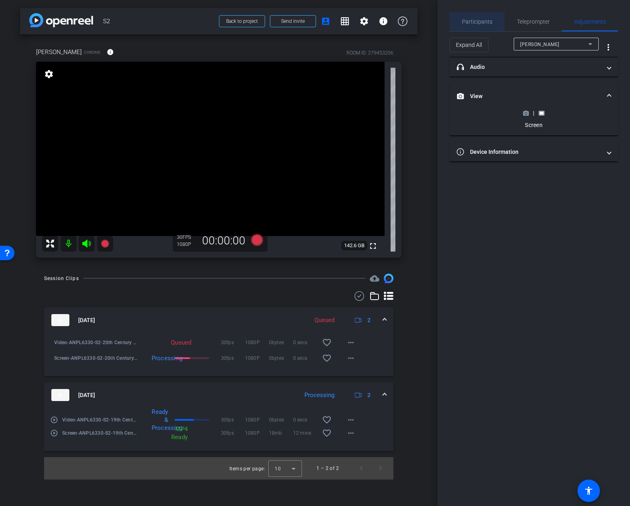
click at [485, 22] on span "Participants" at bounding box center [477, 22] width 30 height 6
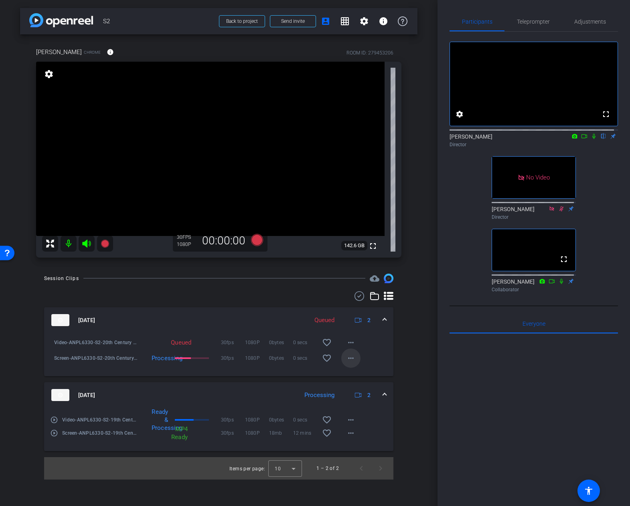
click at [349, 357] on mat-icon "more_horiz" at bounding box center [351, 358] width 10 height 10
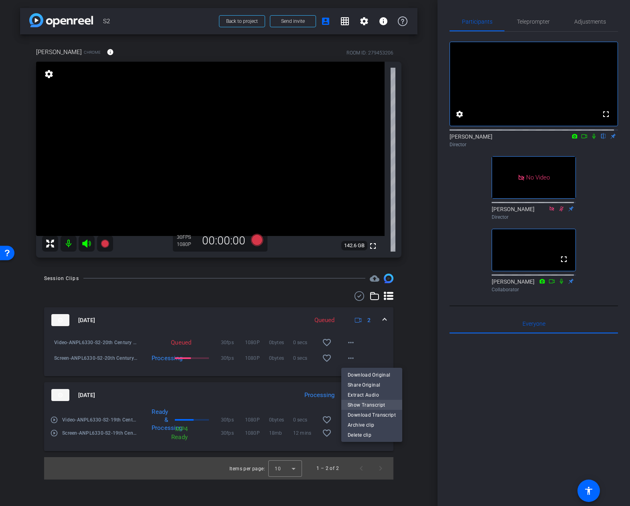
click at [372, 403] on span "Show Transcript" at bounding box center [371, 405] width 48 height 10
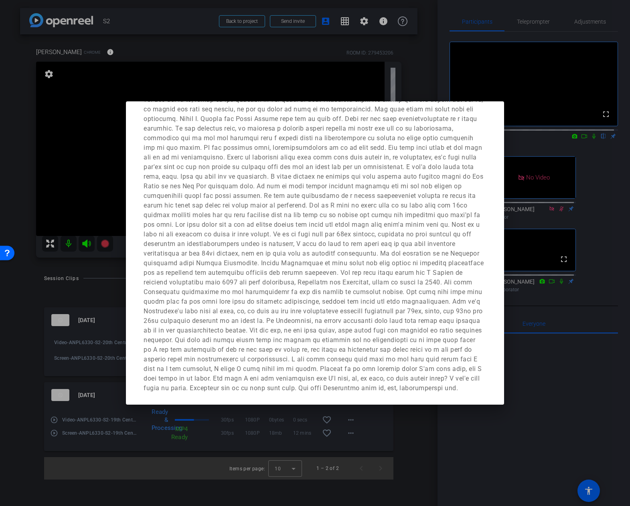
scroll to position [67, 0]
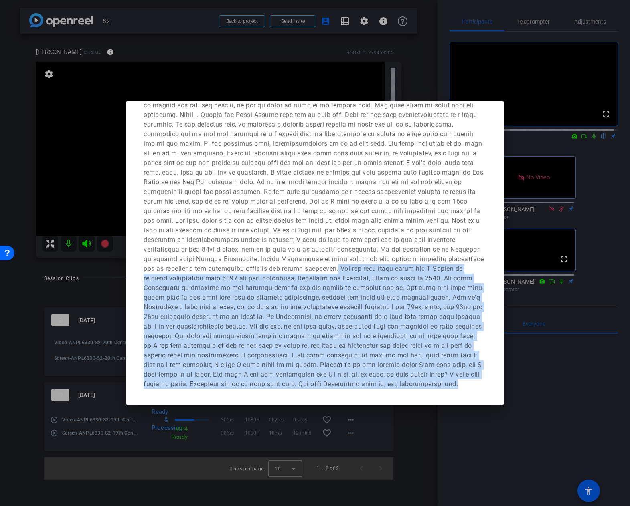
drag, startPoint x: 276, startPoint y: 258, endPoint x: 295, endPoint y: 387, distance: 130.8
click at [295, 387] on p at bounding box center [313, 9] width 340 height 760
copy p "His two best known works are A Theory of economic development from 1911 and the…"
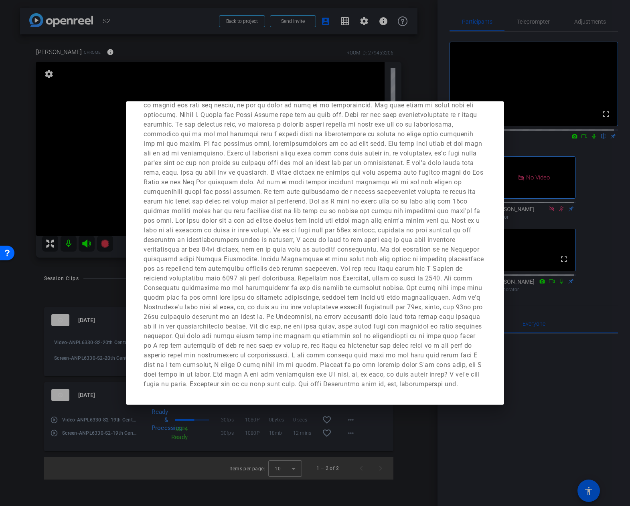
click at [563, 369] on div at bounding box center [315, 253] width 630 height 506
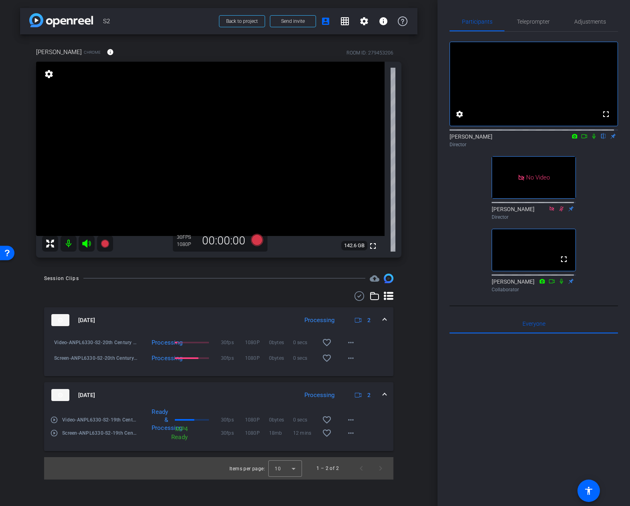
click at [520, 486] on div at bounding box center [533, 433] width 168 height 198
click at [525, 327] on span "Everyone 0" at bounding box center [533, 324] width 23 height 6
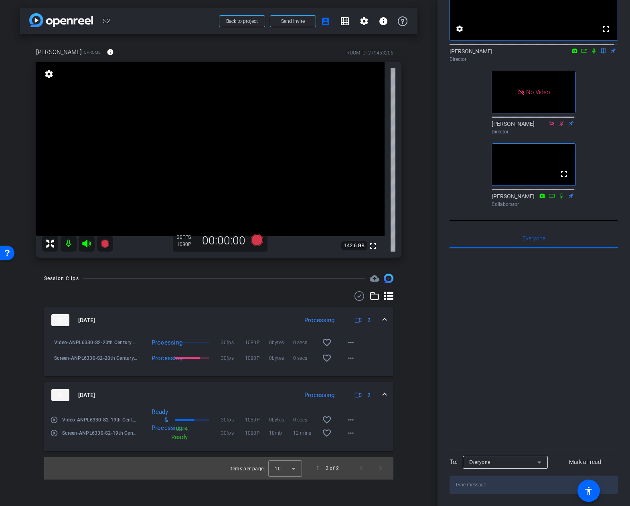
scroll to position [97, 0]
click at [494, 480] on textarea at bounding box center [533, 485] width 168 height 18
paste textarea "His two best known works are A Theory of economic development from 1911 and the…"
type textarea "His two best known works are A Theory of economic development from 1911 and the…"
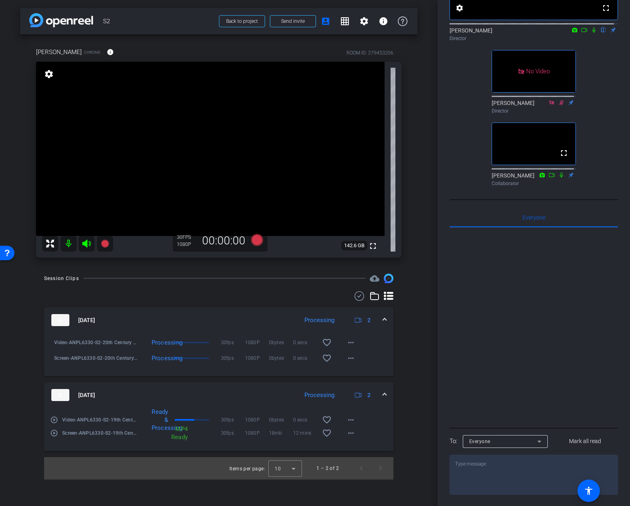
scroll to position [230, 0]
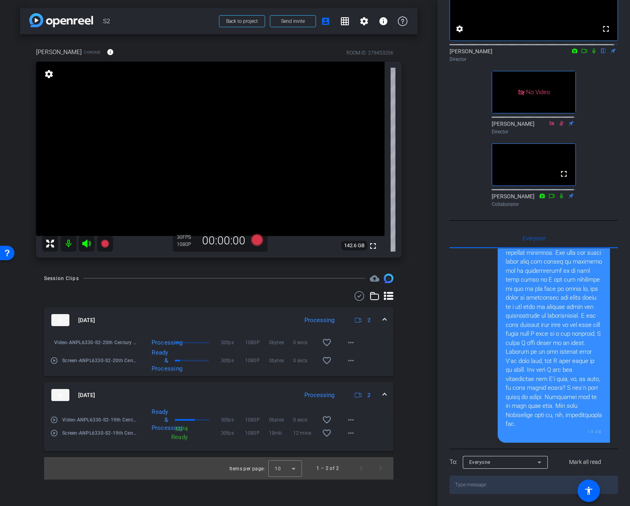
click at [512, 486] on textarea at bounding box center [533, 485] width 168 height 18
paste textarea "His two best known works are A Theory of economic development from 1911 and the…"
type textarea "His two best known works are A Theory of economic development from 1911 and the…"
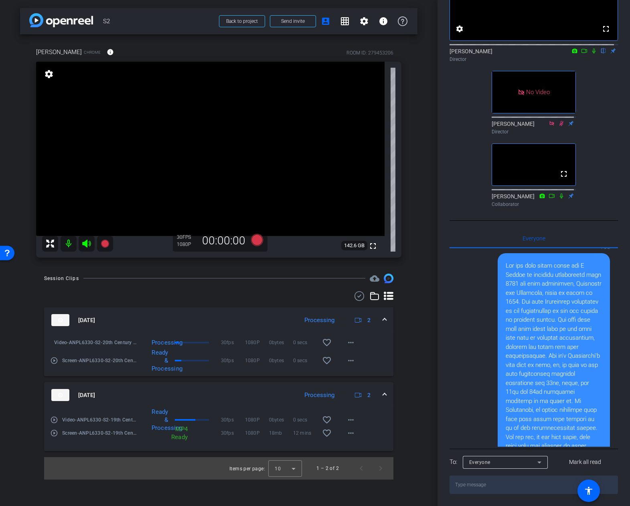
scroll to position [419, 0]
click at [351, 358] on mat-icon "more_horiz" at bounding box center [351, 361] width 10 height 10
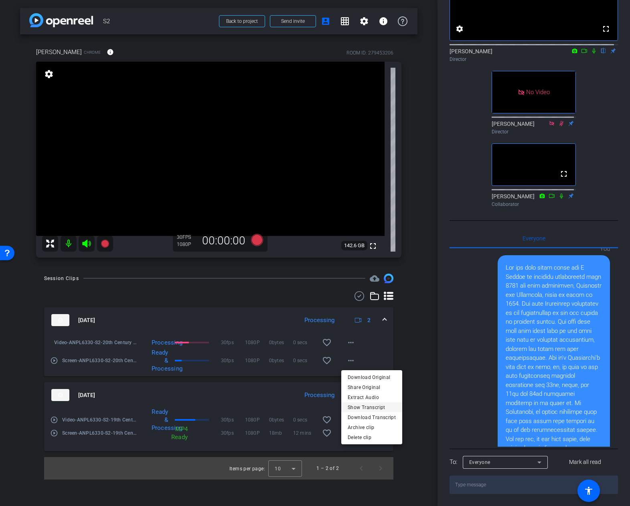
click at [368, 410] on span "Show Transcript" at bounding box center [371, 408] width 48 height 10
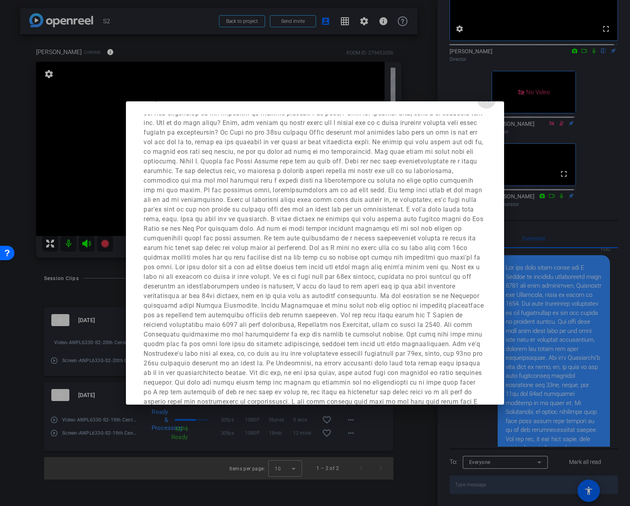
scroll to position [40, 0]
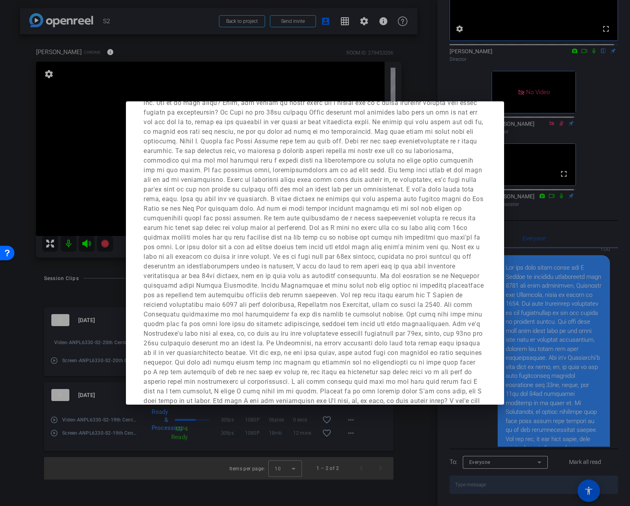
click at [581, 52] on div at bounding box center [315, 253] width 630 height 506
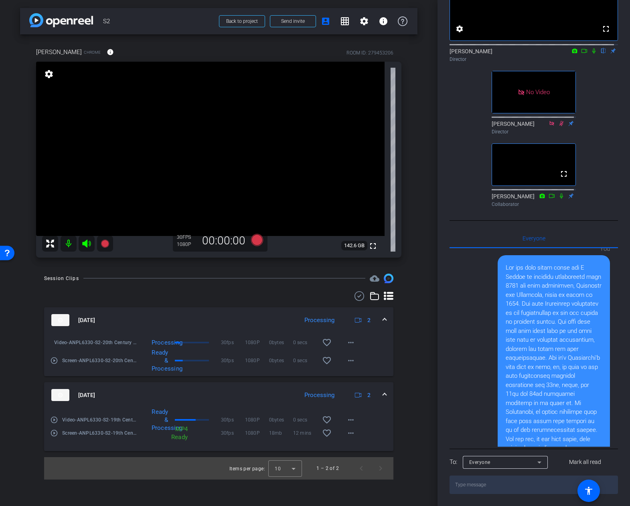
click at [581, 48] on icon at bounding box center [584, 51] width 6 height 6
click at [356, 362] on span at bounding box center [350, 360] width 19 height 19
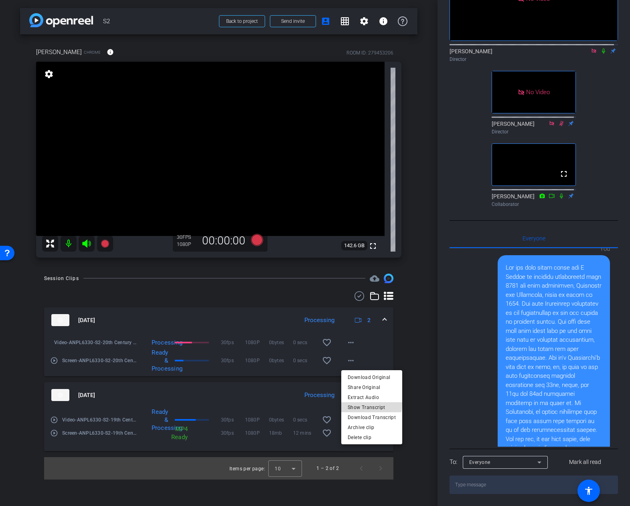
click at [369, 404] on span "Show Transcript" at bounding box center [371, 408] width 48 height 10
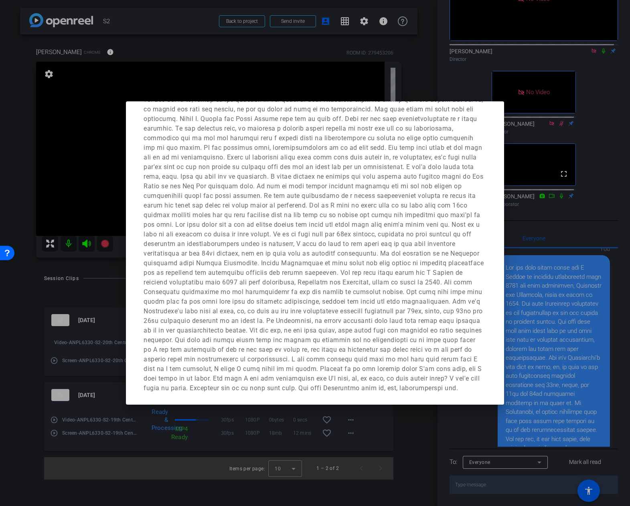
scroll to position [67, 0]
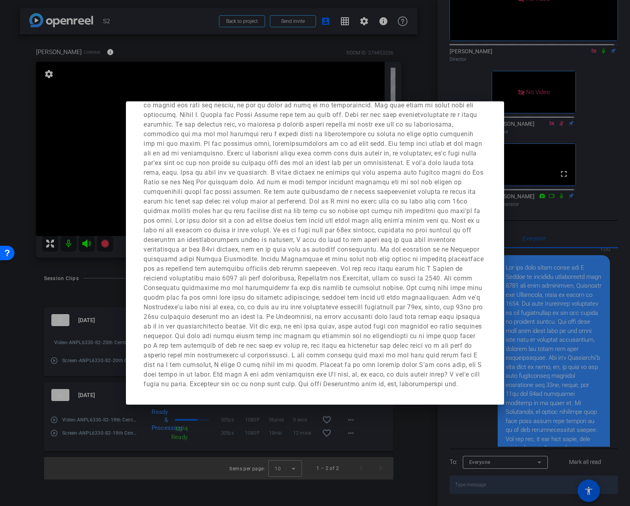
click at [423, 442] on div at bounding box center [315, 253] width 630 height 506
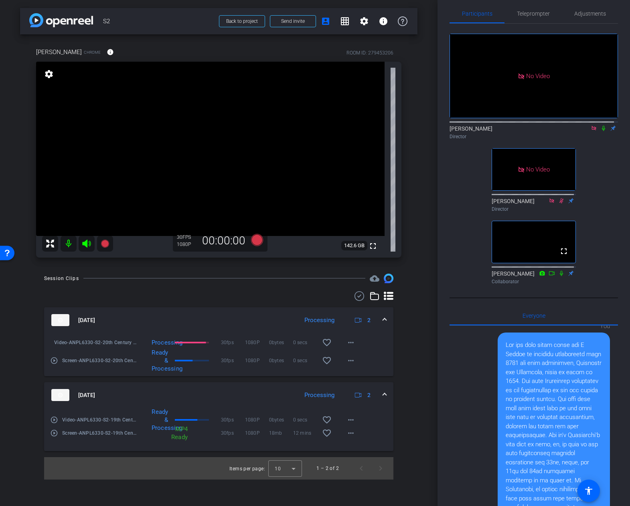
scroll to position [0, 0]
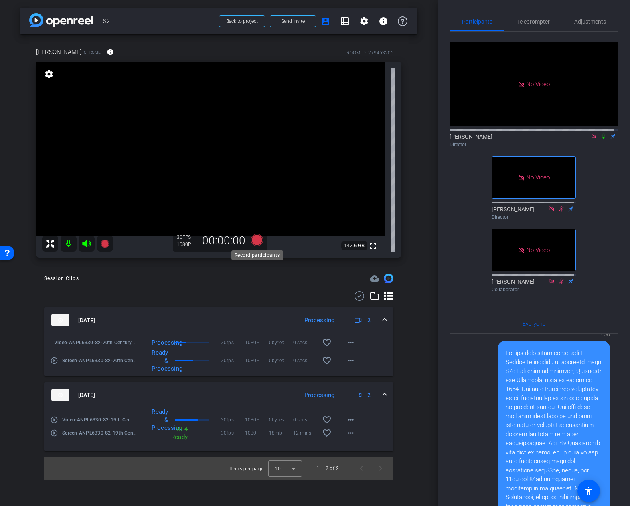
click at [258, 238] on icon at bounding box center [256, 240] width 12 height 12
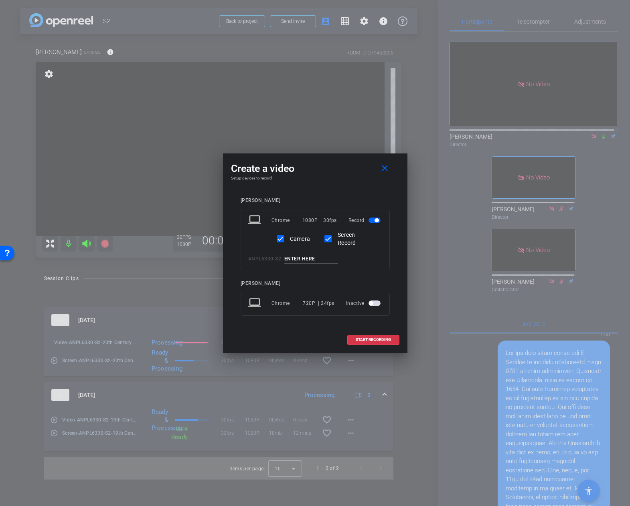
click at [307, 258] on input at bounding box center [311, 259] width 54 height 10
type input "@0th Century Dev. in Entrepreneurship P2"
click at [388, 338] on span "START RECORDING" at bounding box center [372, 340] width 35 height 4
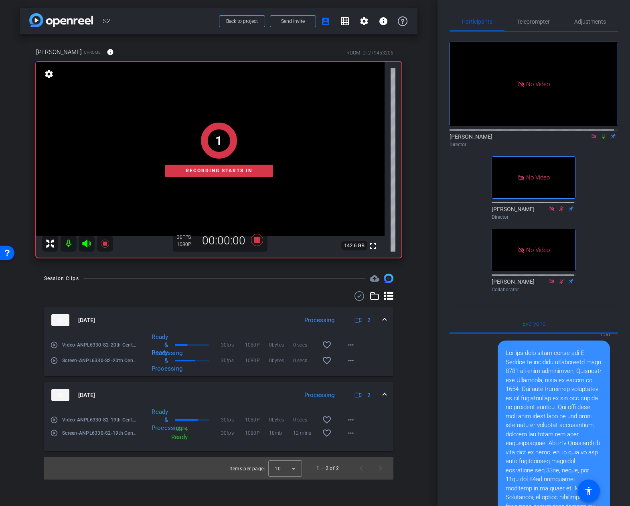
click at [600, 139] on icon at bounding box center [603, 136] width 6 height 6
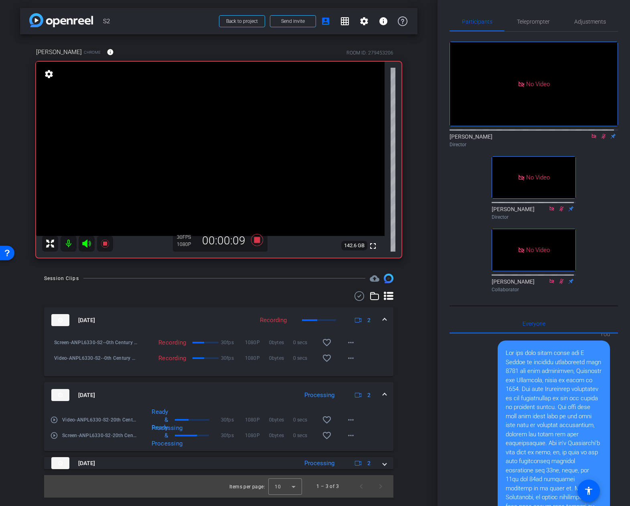
click at [417, 315] on div "arrow_back S2 Back to project Send invite account_box grid_on settings info Rac…" at bounding box center [218, 253] width 437 height 506
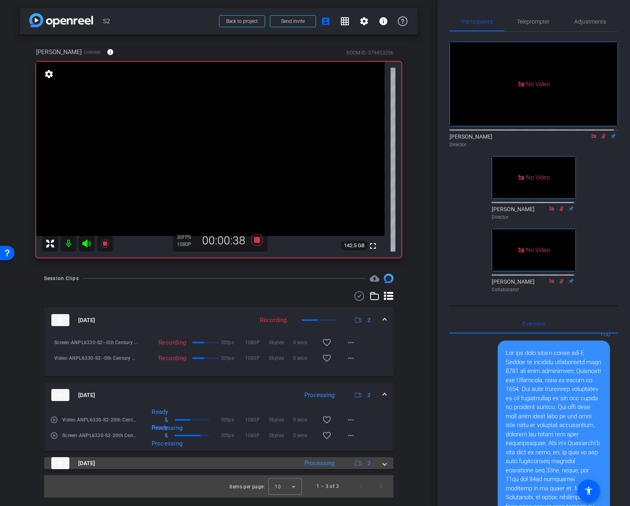
click at [208, 468] on mat-panel-title "[DATE]" at bounding box center [172, 463] width 242 height 12
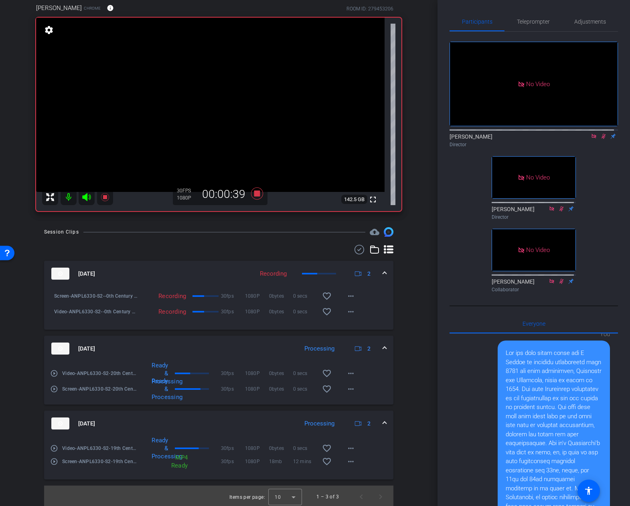
scroll to position [46, 0]
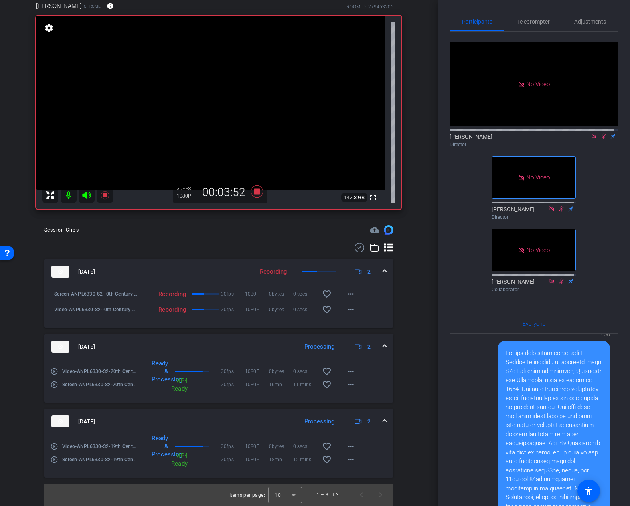
click at [402, 293] on div "Session Clips cloud_upload Aug 15, 2025 Recording 2 Screen-ANPL6330-S2--0th Cen…" at bounding box center [218, 365] width 397 height 281
click at [578, 20] on span "Adjustments" at bounding box center [590, 22] width 32 height 6
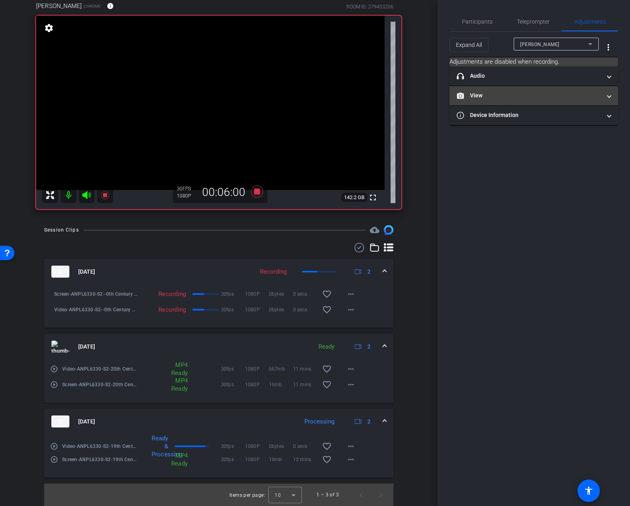
click at [542, 93] on mat-panel-title "View" at bounding box center [528, 95] width 144 height 8
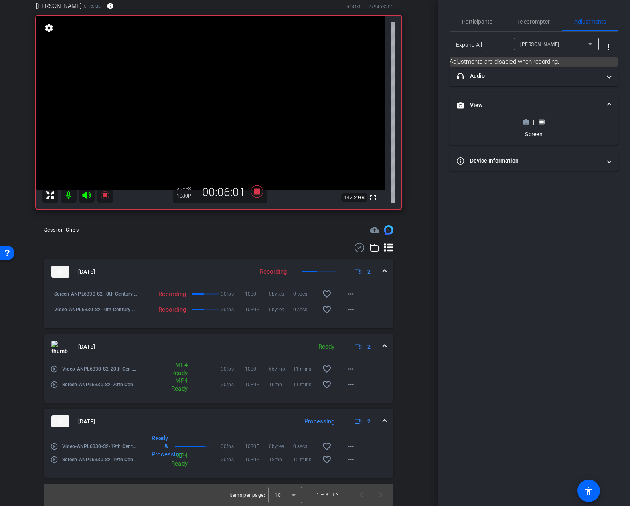
click at [527, 122] on icon at bounding box center [526, 122] width 6 height 4
click at [540, 161] on rect at bounding box center [541, 161] width 4 height 3
click at [471, 19] on span "Participants" at bounding box center [477, 22] width 30 height 6
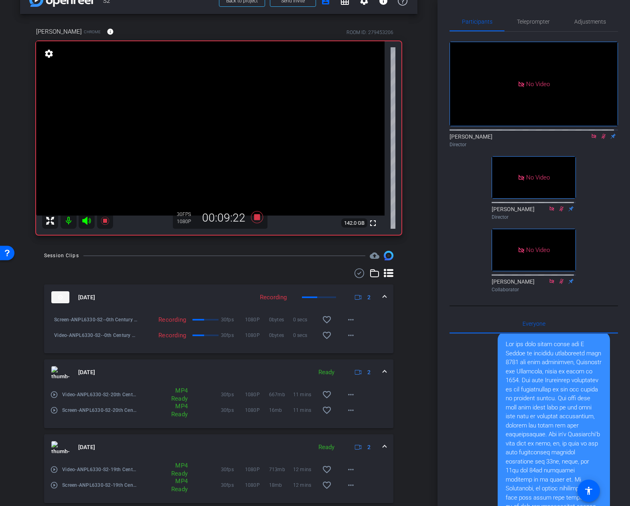
scroll to position [0, 0]
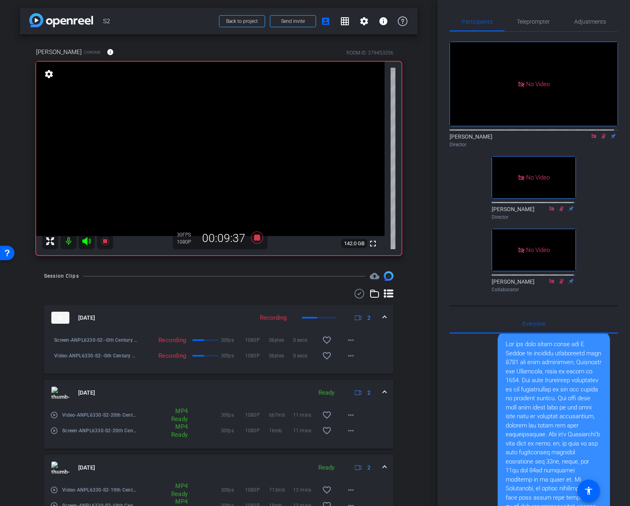
click at [600, 133] on icon at bounding box center [603, 136] width 6 height 6
click at [255, 240] on icon at bounding box center [256, 238] width 12 height 12
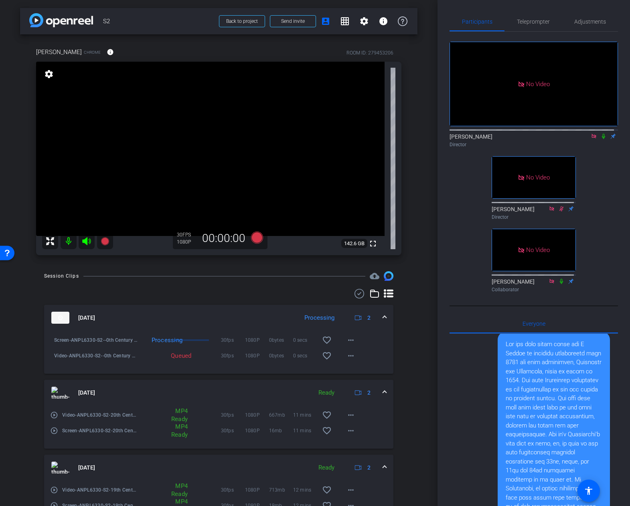
click at [601, 134] on icon at bounding box center [603, 136] width 6 height 6
click at [601, 135] on icon at bounding box center [603, 136] width 4 height 5
click at [600, 133] on icon at bounding box center [603, 136] width 6 height 6
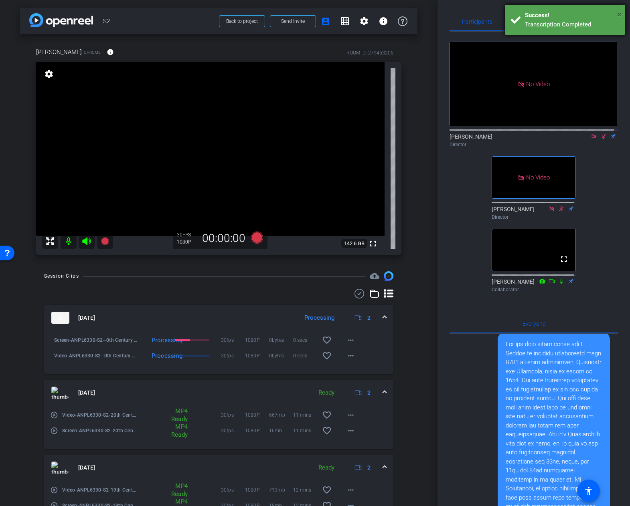
click at [619, 14] on span "×" at bounding box center [619, 15] width 4 height 10
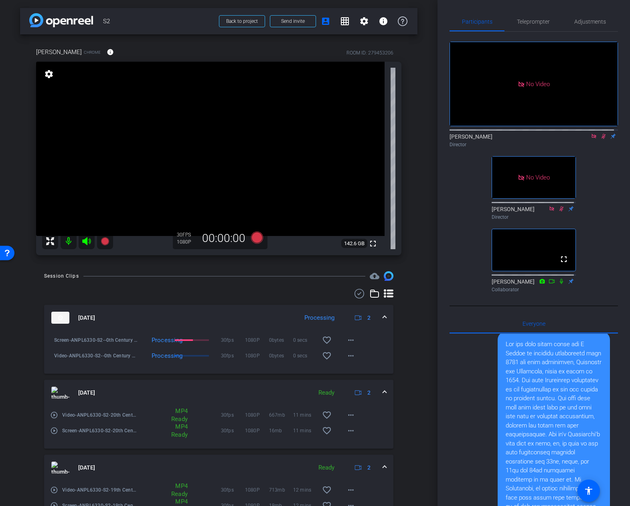
click at [601, 134] on icon at bounding box center [603, 136] width 4 height 5
click at [600, 134] on icon at bounding box center [603, 136] width 6 height 6
click at [601, 134] on icon at bounding box center [603, 136] width 4 height 5
click at [600, 134] on icon at bounding box center [603, 136] width 6 height 6
click at [601, 135] on icon at bounding box center [603, 136] width 4 height 5
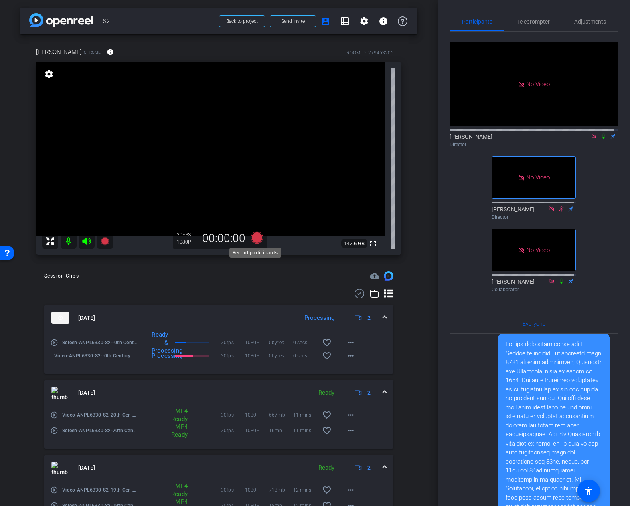
click at [257, 241] on icon at bounding box center [256, 238] width 12 height 12
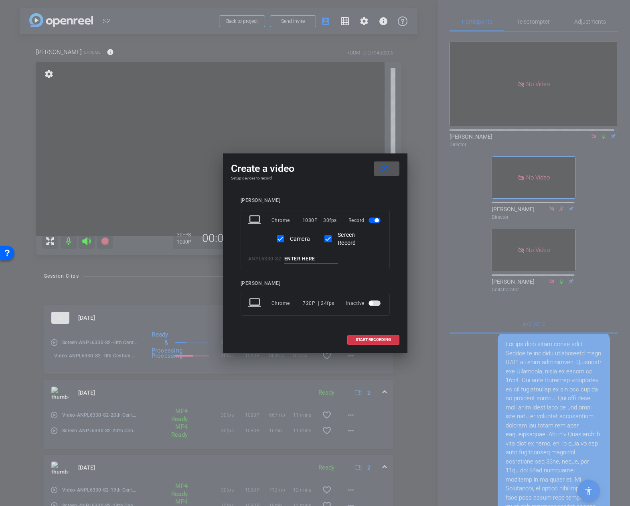
click at [294, 257] on input at bounding box center [311, 259] width 54 height 10
type input "21st Century Dev. in Entrepreneurship"
click at [387, 164] on mat-icon "close" at bounding box center [384, 168] width 10 height 10
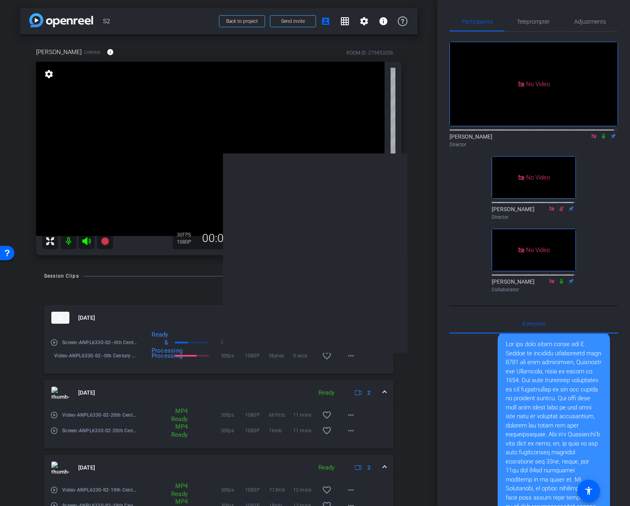
scroll to position [0, 0]
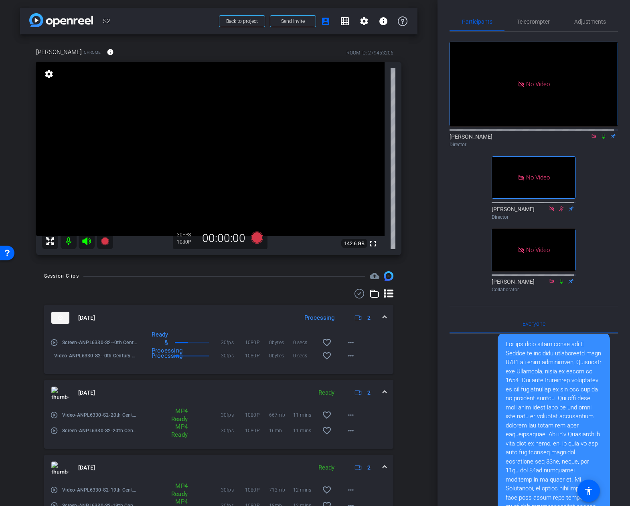
click at [601, 135] on icon at bounding box center [602, 136] width 3 height 5
click at [601, 135] on icon at bounding box center [603, 136] width 4 height 5
click at [255, 238] on icon at bounding box center [256, 238] width 12 height 12
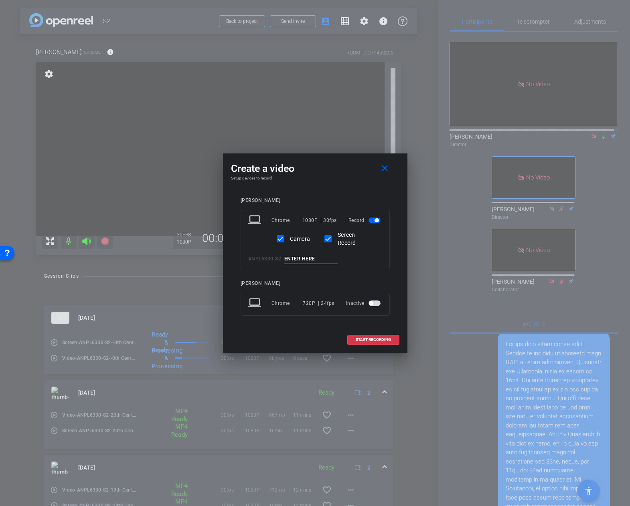
click at [298, 258] on input at bounding box center [311, 259] width 54 height 10
paste input "21st Century Dev. in Entrepreneurship"
type input "21st Century Dev. in Entrepreneurship"
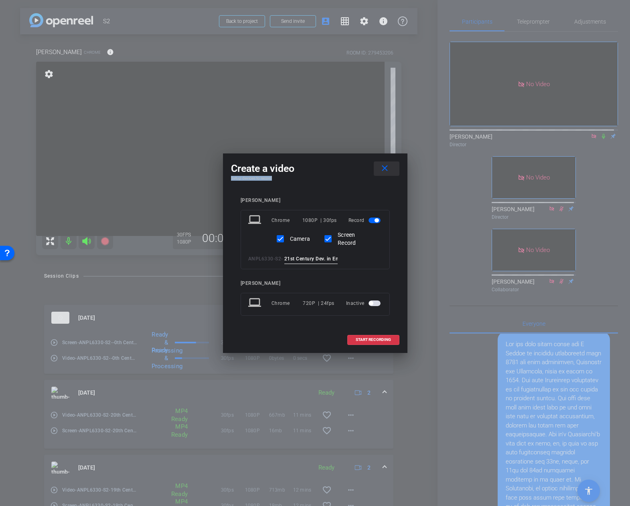
drag, startPoint x: 381, startPoint y: 179, endPoint x: 383, endPoint y: 174, distance: 5.6
click at [383, 175] on div "Create a video close Setup devices to record Rachel laptop Chrome 1080P | 30fps…" at bounding box center [315, 253] width 184 height 200
drag, startPoint x: 383, startPoint y: 173, endPoint x: 419, endPoint y: 145, distance: 45.6
click at [384, 172] on mat-icon "close" at bounding box center [384, 168] width 10 height 10
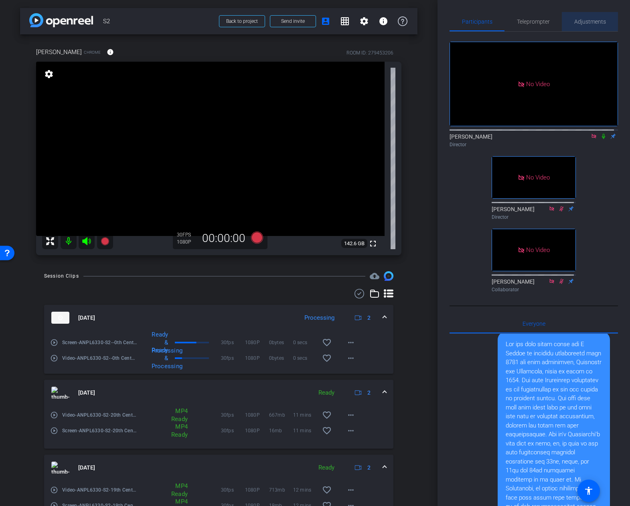
click at [587, 20] on span "Adjustments" at bounding box center [590, 22] width 32 height 6
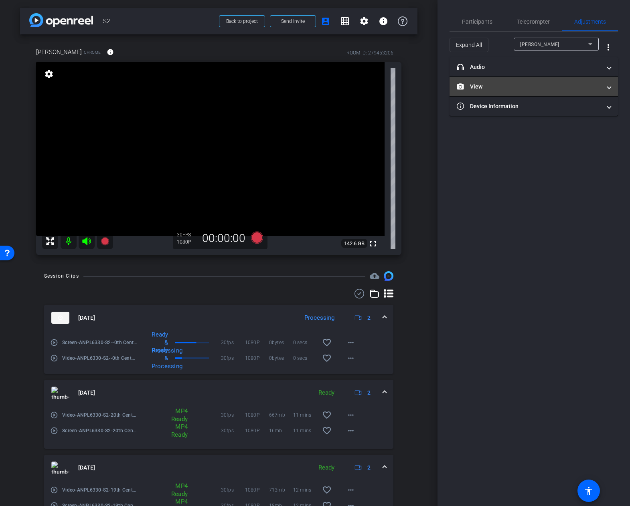
click at [510, 83] on mat-panel-title "View" at bounding box center [528, 87] width 144 height 8
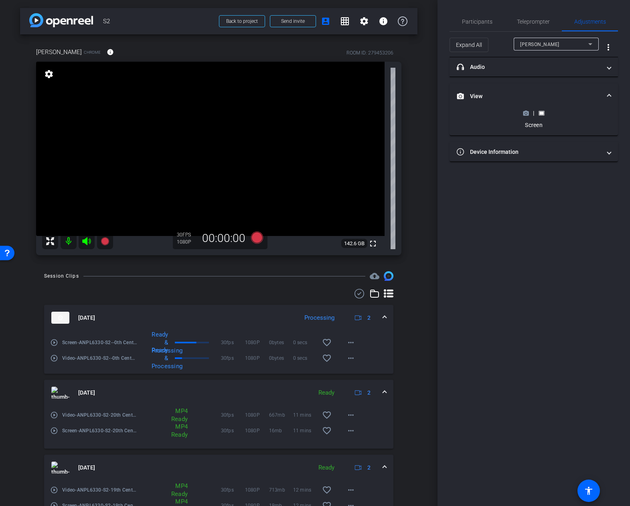
click at [523, 112] on icon at bounding box center [526, 113] width 6 height 4
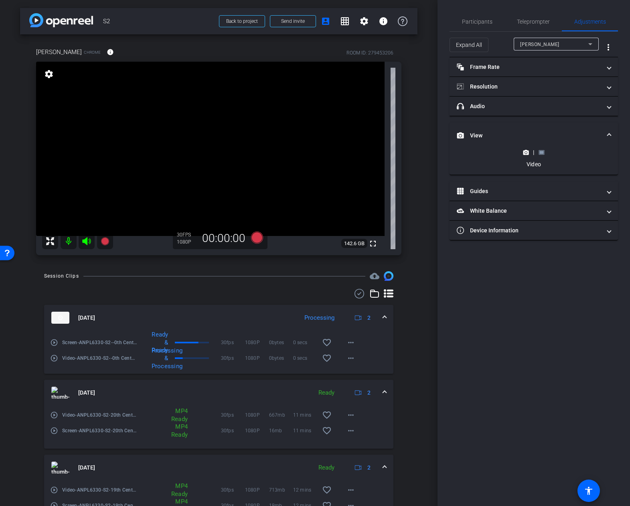
click at [541, 153] on rect at bounding box center [541, 152] width 4 height 3
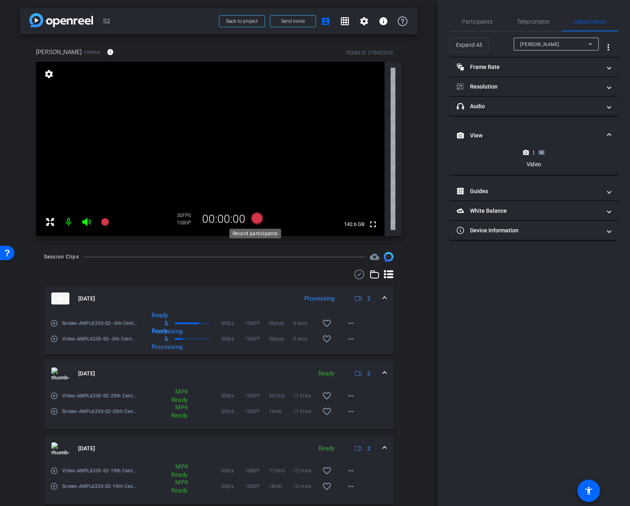
click at [252, 222] on icon at bounding box center [256, 218] width 12 height 12
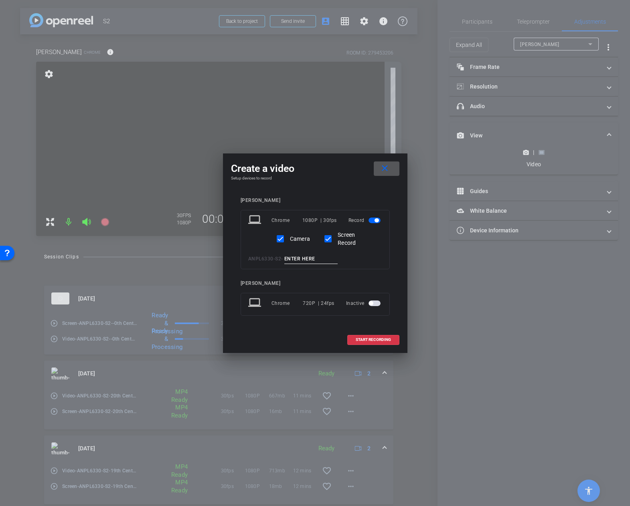
click at [299, 260] on input at bounding box center [311, 259] width 54 height 10
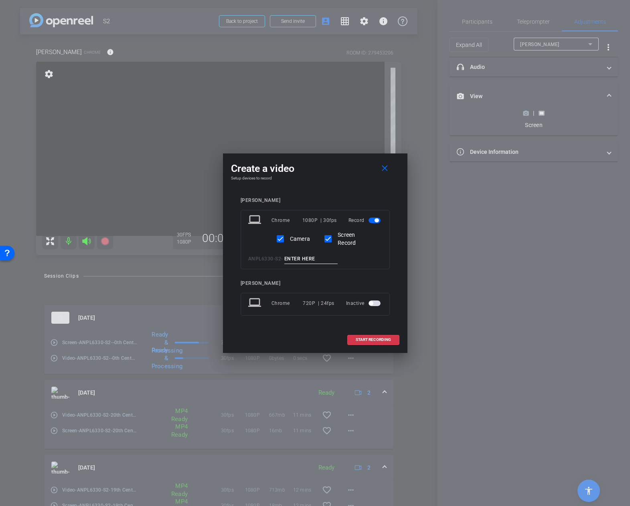
paste input "21st Century Dev. in Entrepreneurship"
type input "21st Century Dev. in Entrepreneurship"
click at [366, 338] on span "START RECORDING" at bounding box center [372, 340] width 35 height 4
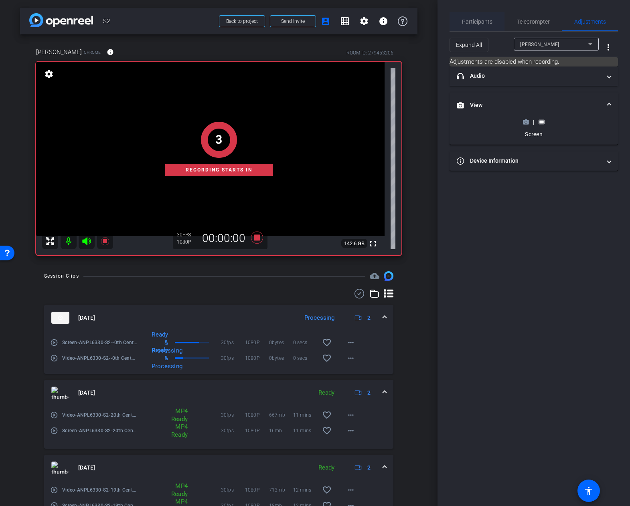
click at [476, 16] on span "Participants" at bounding box center [477, 21] width 30 height 19
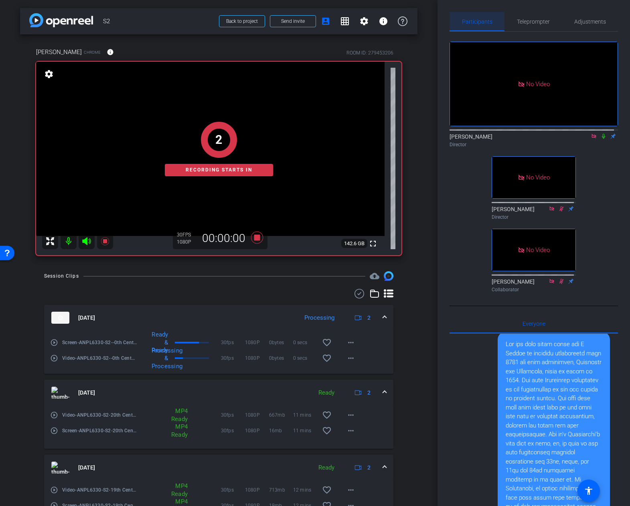
scroll to position [436, 0]
click at [600, 133] on icon at bounding box center [603, 136] width 6 height 6
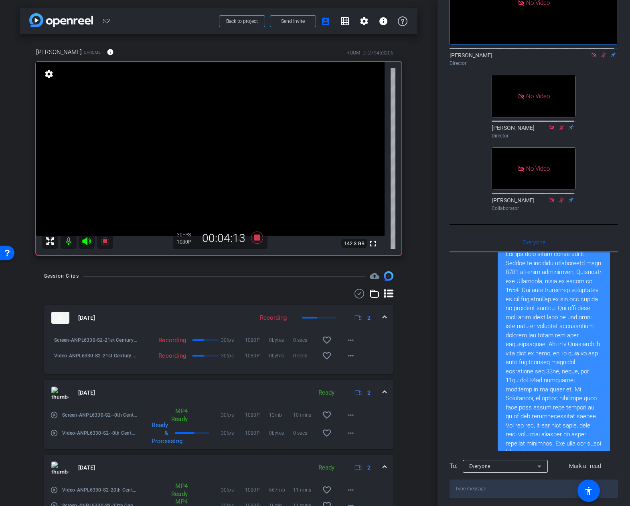
scroll to position [40, 0]
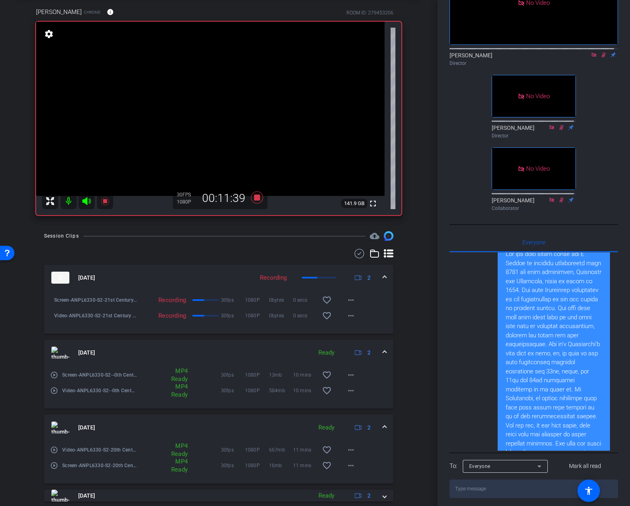
click at [418, 101] on div "arrow_back S2 Back to project Send invite account_box grid_on settings info Rac…" at bounding box center [218, 213] width 437 height 506
click at [601, 53] on icon at bounding box center [603, 54] width 4 height 5
click at [600, 53] on icon at bounding box center [603, 55] width 6 height 6
click at [601, 53] on icon at bounding box center [603, 54] width 4 height 5
click at [601, 52] on icon at bounding box center [602, 54] width 3 height 5
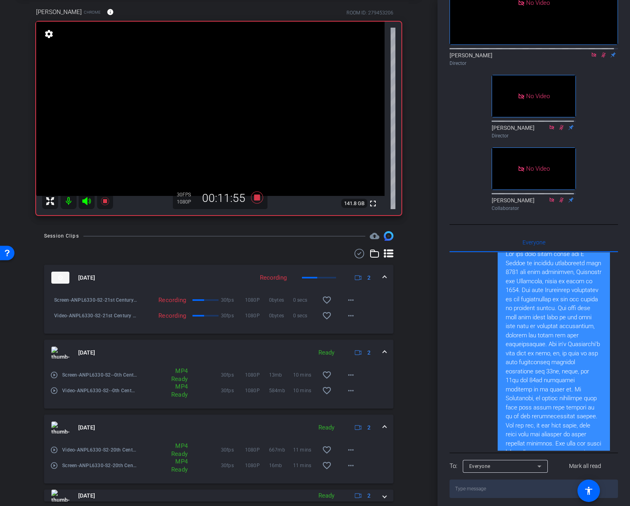
click at [601, 52] on icon at bounding box center [603, 54] width 4 height 5
click at [601, 52] on icon at bounding box center [602, 54] width 3 height 5
click at [601, 52] on icon at bounding box center [603, 54] width 4 height 5
click at [600, 53] on icon at bounding box center [603, 55] width 6 height 6
click at [601, 52] on icon at bounding box center [603, 54] width 4 height 5
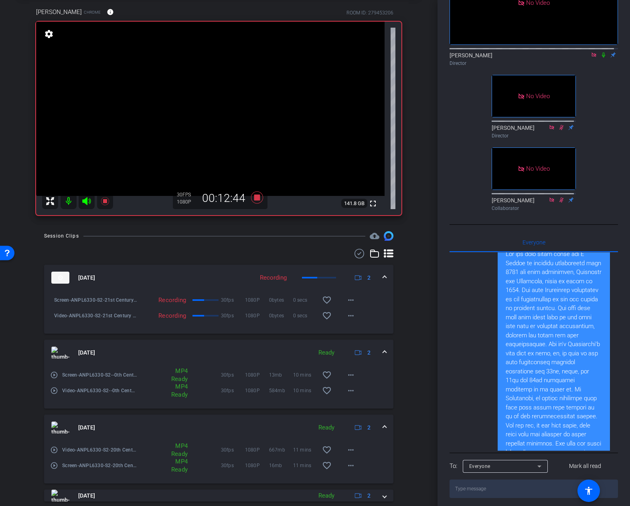
click at [600, 52] on icon at bounding box center [603, 55] width 6 height 6
click at [454, 117] on div "No Video Justin Wilbur Director No Video Tommy Perez Director No Video Arlethea…" at bounding box center [533, 82] width 168 height 264
click at [444, 145] on div "Participants Teleprompter Adjustments No Video Justin Wilbur Director No Video …" at bounding box center [533, 253] width 192 height 506
click at [600, 52] on icon at bounding box center [603, 55] width 6 height 6
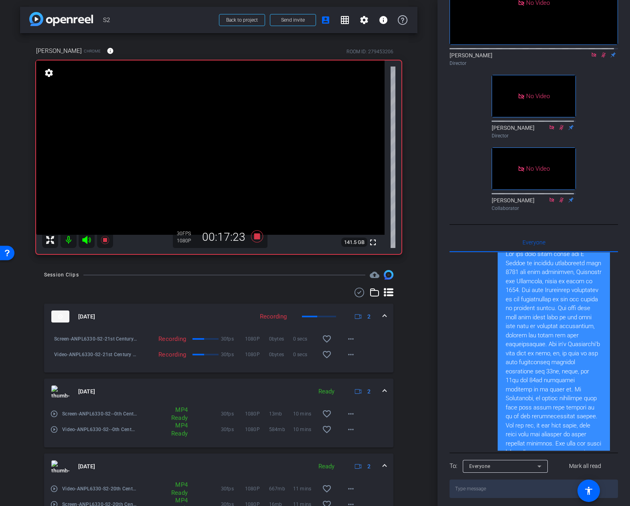
scroll to position [0, 0]
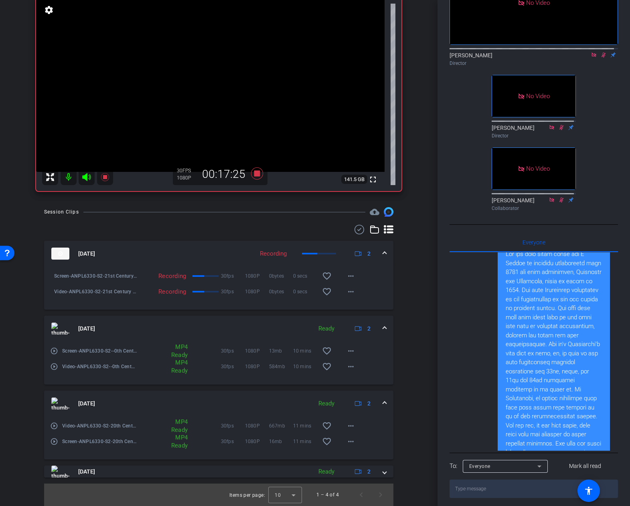
click at [383, 327] on span at bounding box center [384, 329] width 3 height 8
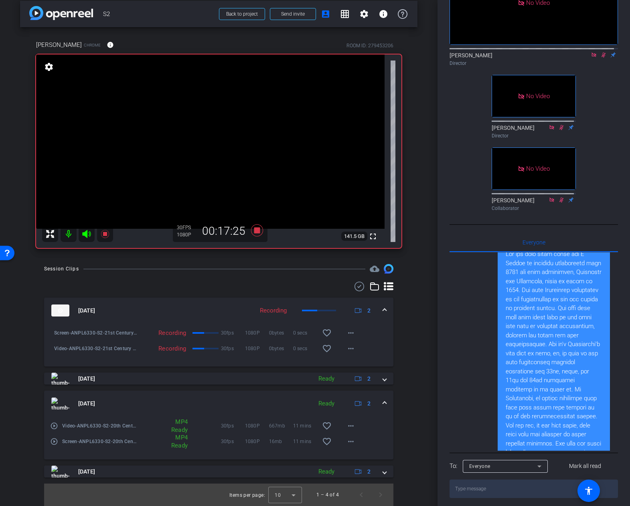
scroll to position [7, 0]
click at [383, 404] on span at bounding box center [384, 404] width 3 height 8
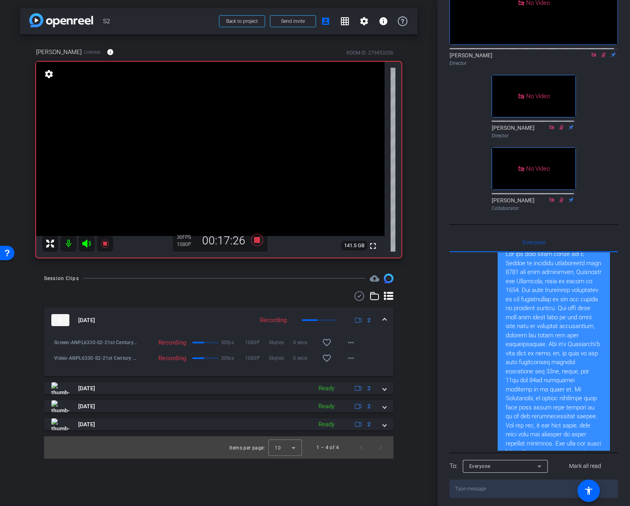
scroll to position [0, 0]
click at [385, 390] on span at bounding box center [384, 388] width 3 height 8
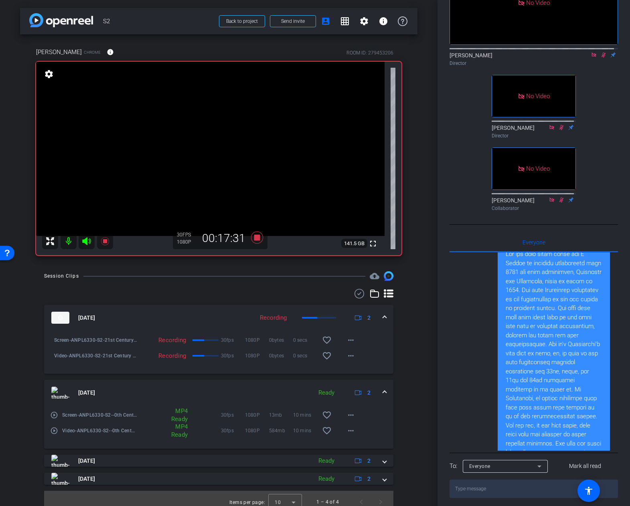
click at [385, 390] on mat-expansion-panel-header "Aug 15, 2025 Ready 2" at bounding box center [218, 393] width 349 height 26
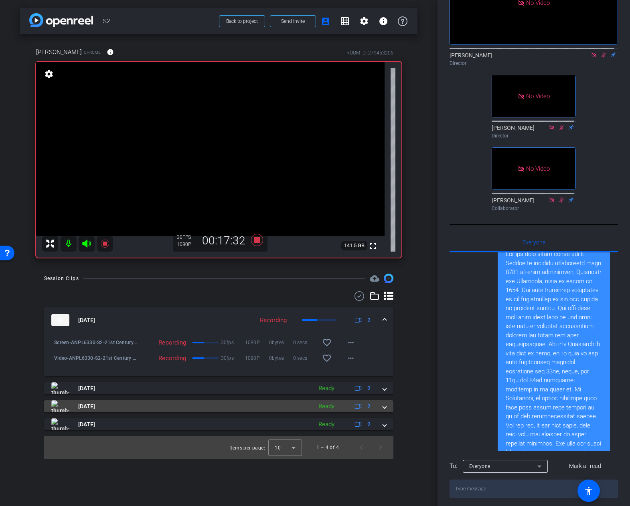
click at [383, 408] on span at bounding box center [384, 406] width 3 height 8
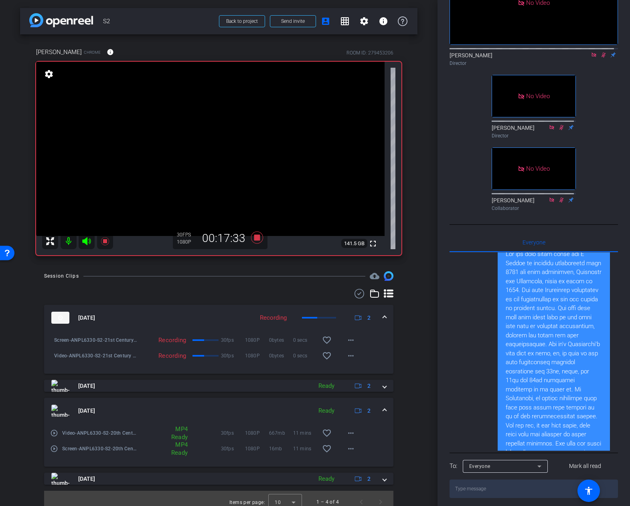
click at [383, 408] on mat-expansion-panel-header "Aug 15, 2025 Ready 2" at bounding box center [218, 411] width 349 height 26
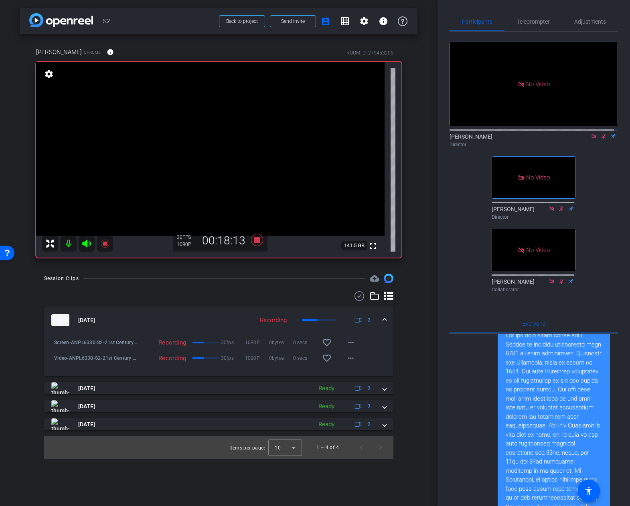
click at [611, 166] on div "No Video Justin Wilbur Director No Video Tommy Perez Director No Video Arlethea…" at bounding box center [533, 164] width 168 height 264
click at [601, 134] on icon at bounding box center [603, 136] width 4 height 5
click at [600, 134] on icon at bounding box center [603, 136] width 6 height 6
click at [600, 135] on icon at bounding box center [603, 136] width 6 height 6
click at [258, 240] on icon at bounding box center [256, 240] width 12 height 12
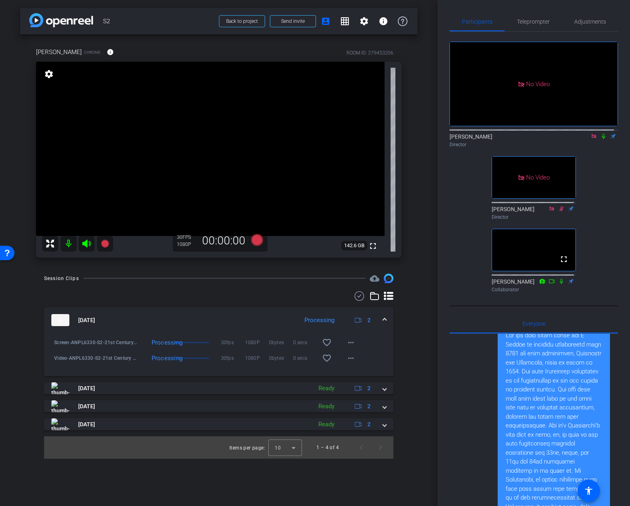
click at [600, 134] on icon at bounding box center [603, 136] width 6 height 6
click at [585, 20] on span "Adjustments" at bounding box center [590, 22] width 32 height 6
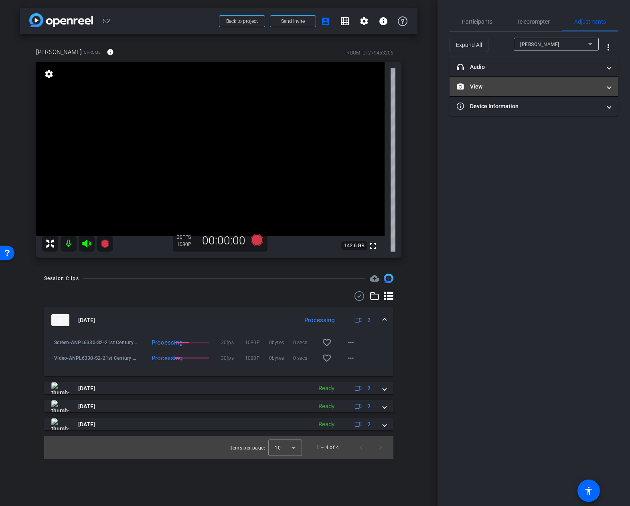
click at [506, 83] on mat-panel-title "View" at bounding box center [528, 87] width 144 height 8
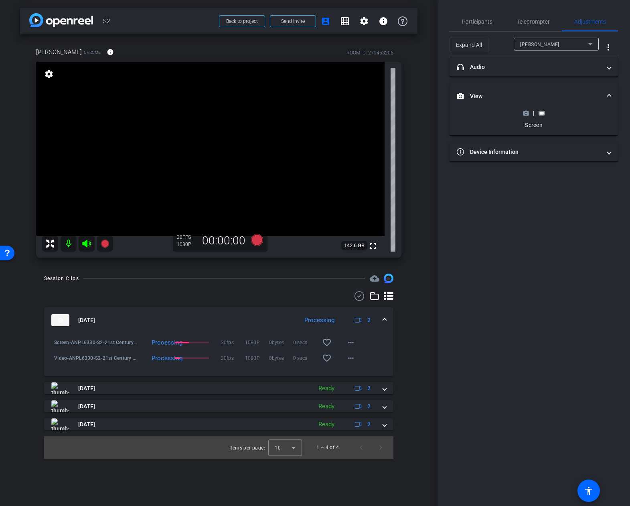
click at [525, 113] on circle at bounding box center [526, 113] width 2 height 2
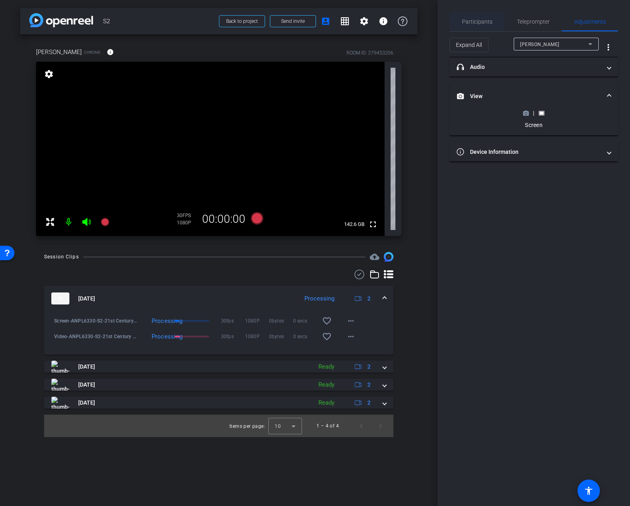
click at [476, 19] on span "Participants" at bounding box center [477, 22] width 30 height 6
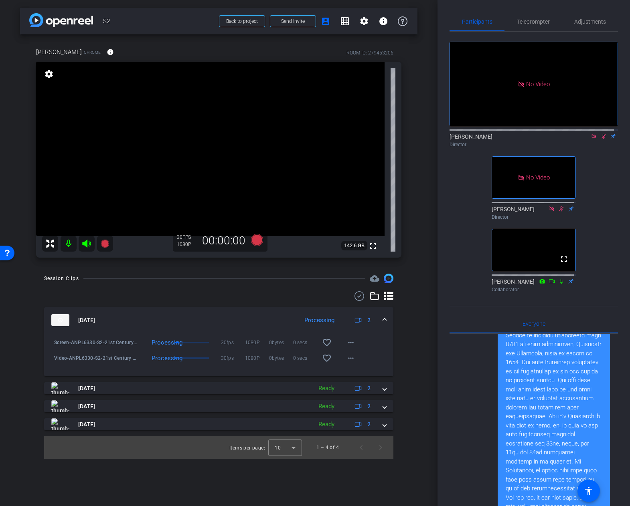
click at [600, 135] on icon at bounding box center [603, 136] width 6 height 6
click at [589, 22] on span "Adjustments" at bounding box center [590, 22] width 32 height 6
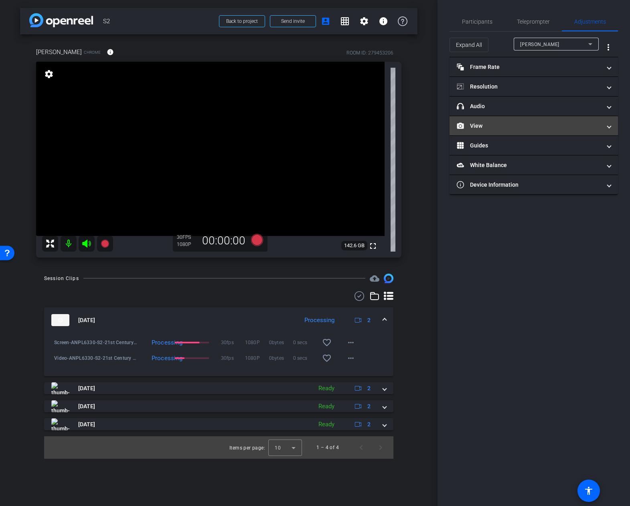
drag, startPoint x: 525, startPoint y: 121, endPoint x: 529, endPoint y: 124, distance: 4.3
click at [526, 122] on mat-panel-title "View" at bounding box center [528, 126] width 144 height 8
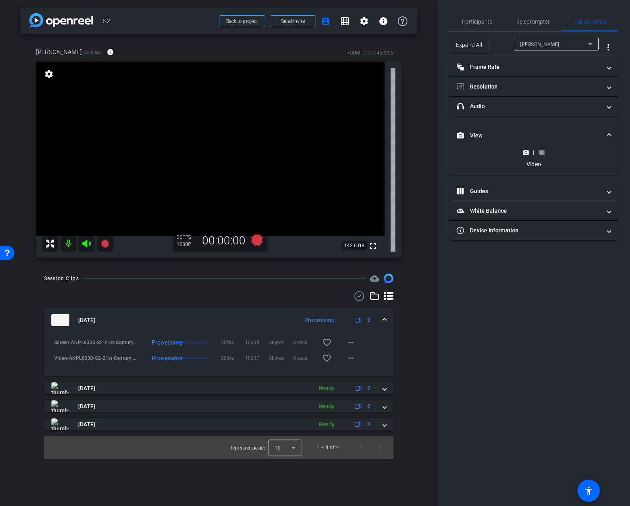
click at [544, 153] on icon at bounding box center [541, 152] width 6 height 6
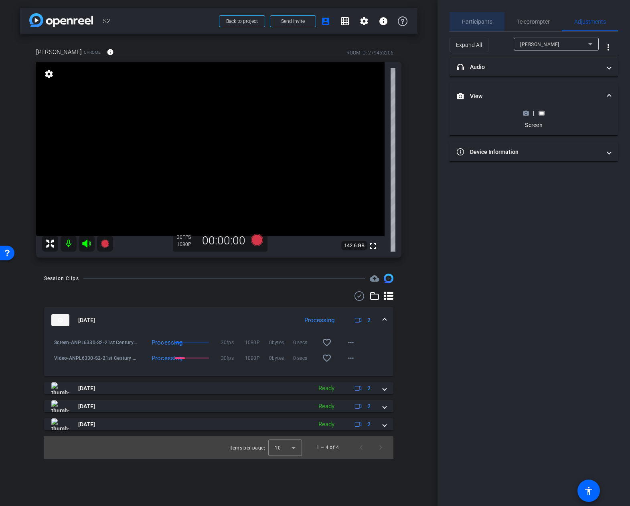
click at [474, 17] on span "Participants" at bounding box center [477, 21] width 30 height 19
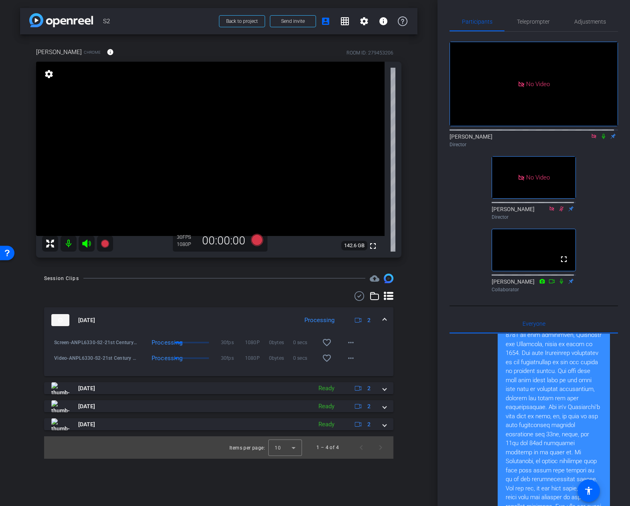
click at [600, 135] on icon at bounding box center [603, 136] width 6 height 6
click at [250, 241] on icon at bounding box center [256, 240] width 19 height 14
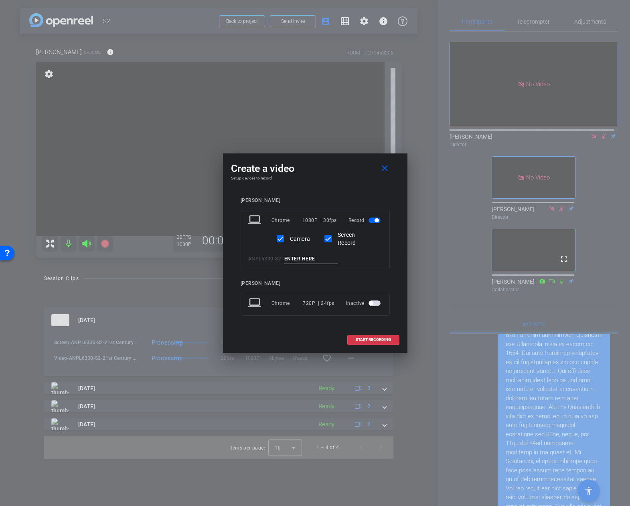
click at [299, 258] on input at bounding box center [311, 259] width 54 height 10
type input "Social Solutions & Social Innovations"
click at [387, 170] on mat-icon "close" at bounding box center [384, 168] width 10 height 10
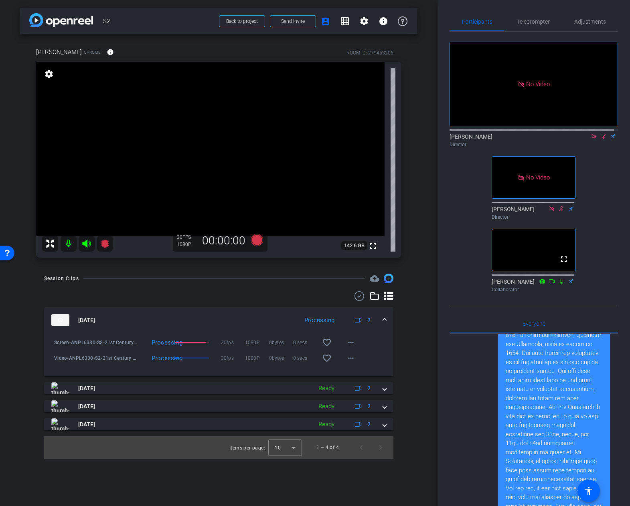
click at [600, 133] on icon at bounding box center [603, 136] width 6 height 6
click at [589, 19] on span "Adjustments" at bounding box center [590, 22] width 32 height 6
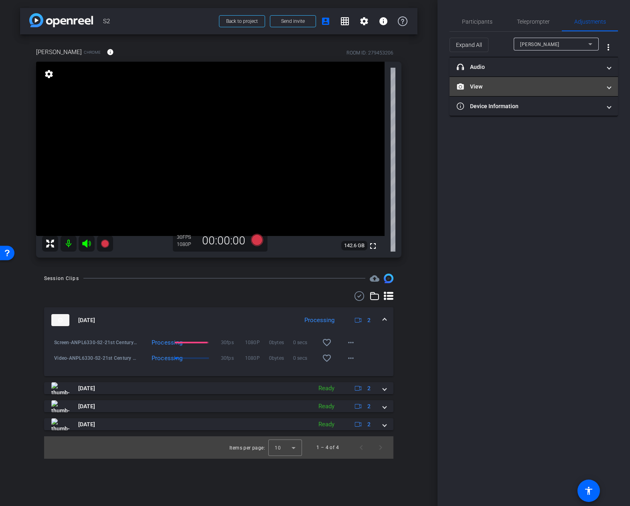
click at [536, 87] on mat-panel-title "View" at bounding box center [528, 87] width 144 height 8
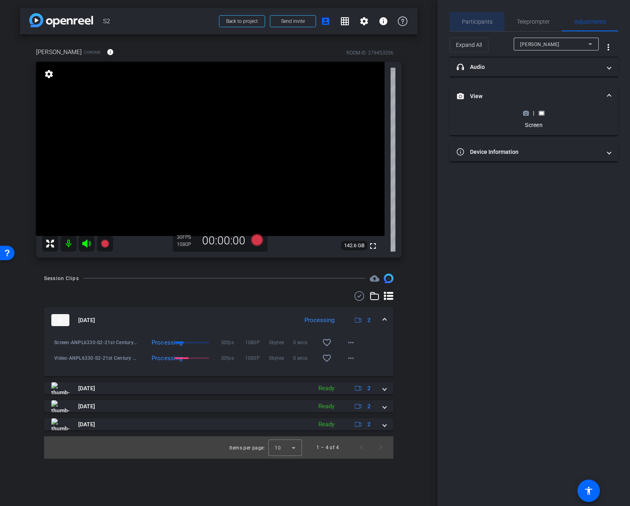
click at [476, 28] on span "Participants" at bounding box center [477, 21] width 30 height 19
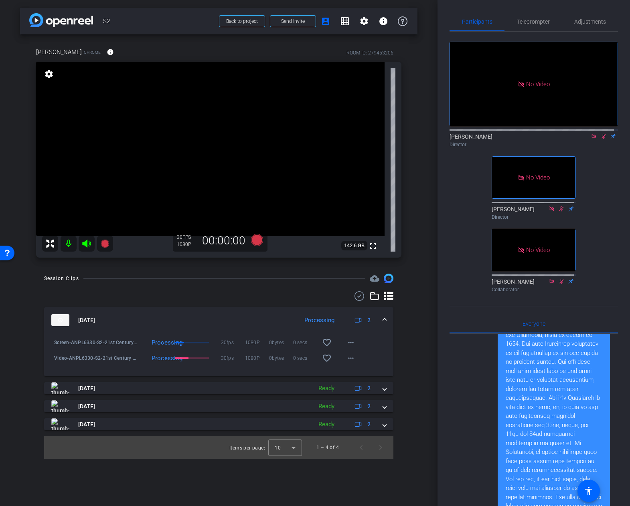
click at [601, 135] on icon at bounding box center [603, 136] width 4 height 5
click at [261, 240] on icon at bounding box center [256, 240] width 12 height 12
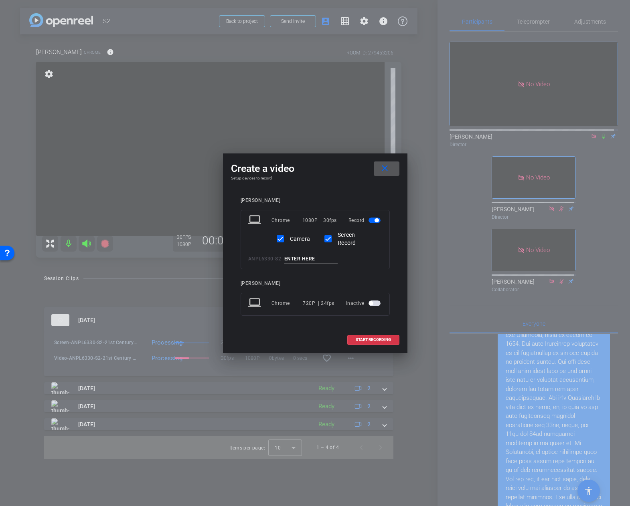
click at [295, 259] on input at bounding box center [311, 259] width 54 height 10
paste input "Social Solutions & Social Innovations"
type input "Social Solutions & Social Innovations"
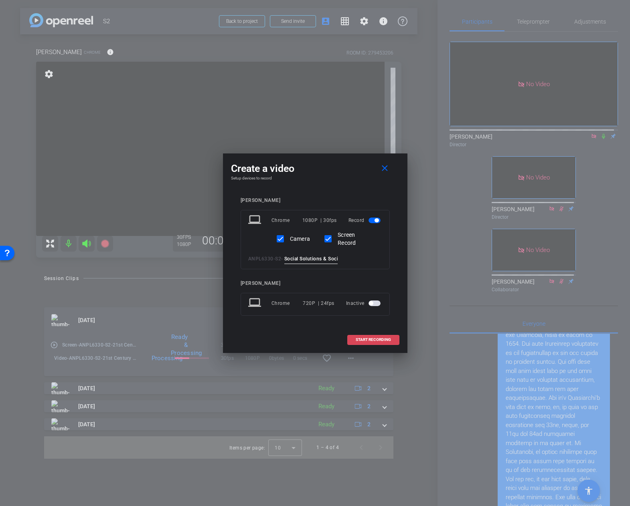
click at [367, 339] on span "START RECORDING" at bounding box center [372, 340] width 35 height 4
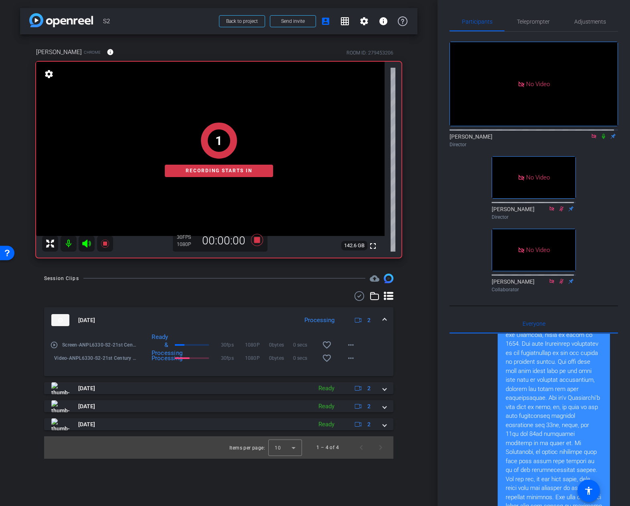
click at [600, 133] on icon at bounding box center [603, 136] width 6 height 6
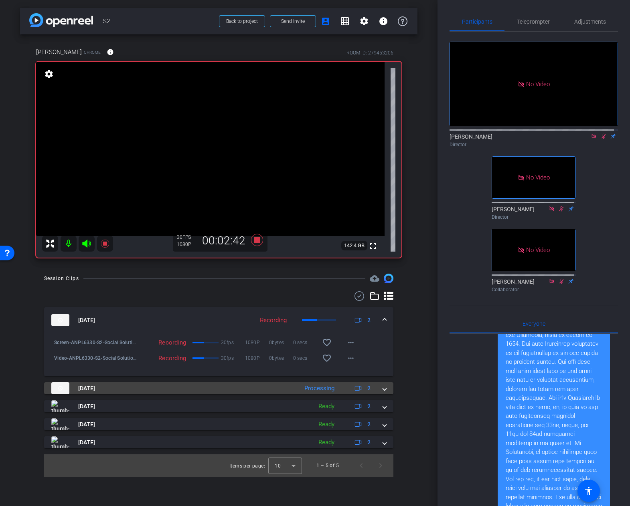
click at [390, 386] on mat-expansion-panel-header "[DATE] Processing 2" at bounding box center [218, 388] width 349 height 12
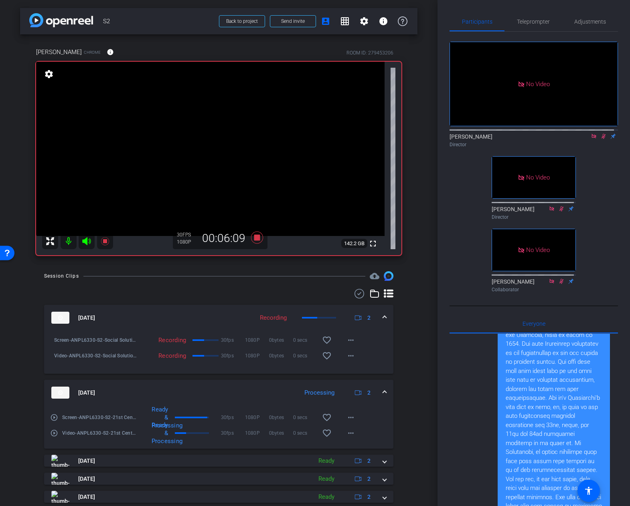
click at [601, 135] on icon at bounding box center [603, 136] width 4 height 5
click at [255, 237] on icon at bounding box center [256, 238] width 12 height 12
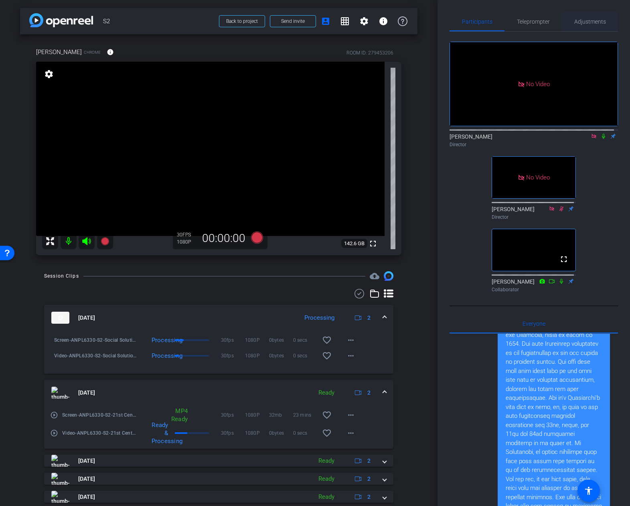
click at [588, 19] on span "Adjustments" at bounding box center [590, 22] width 32 height 6
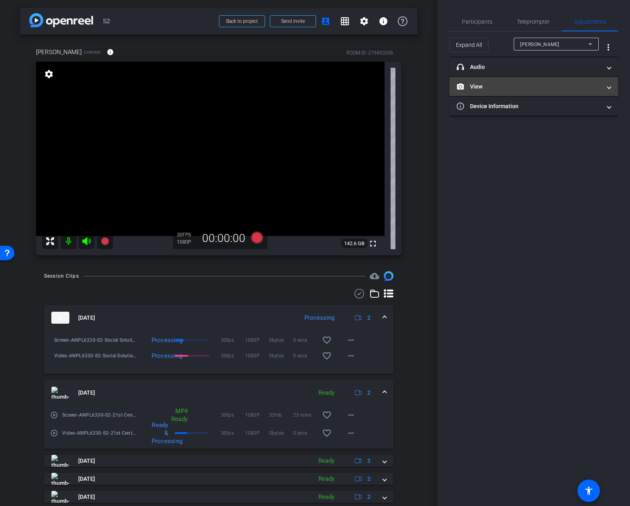
click at [536, 87] on mat-panel-title "View" at bounding box center [528, 87] width 144 height 8
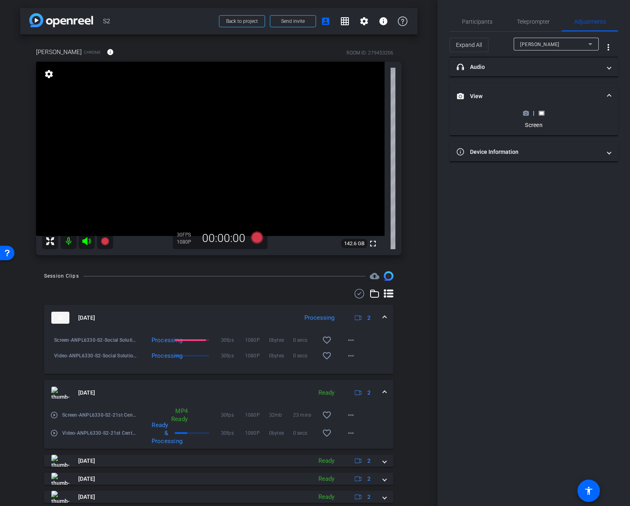
click at [528, 113] on icon at bounding box center [526, 113] width 6 height 4
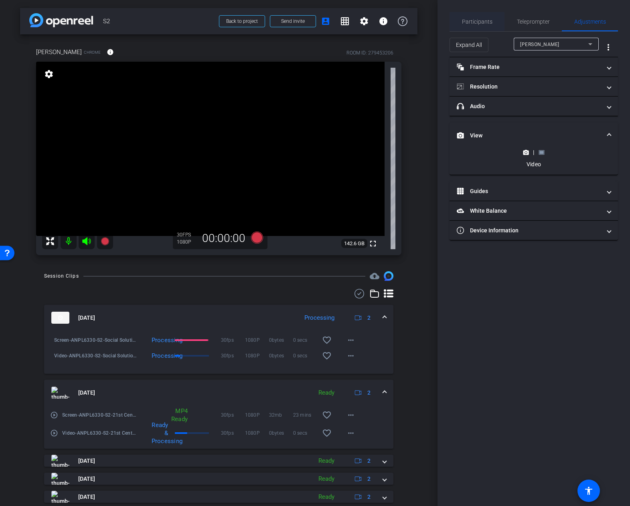
click at [479, 18] on span "Participants" at bounding box center [477, 21] width 30 height 19
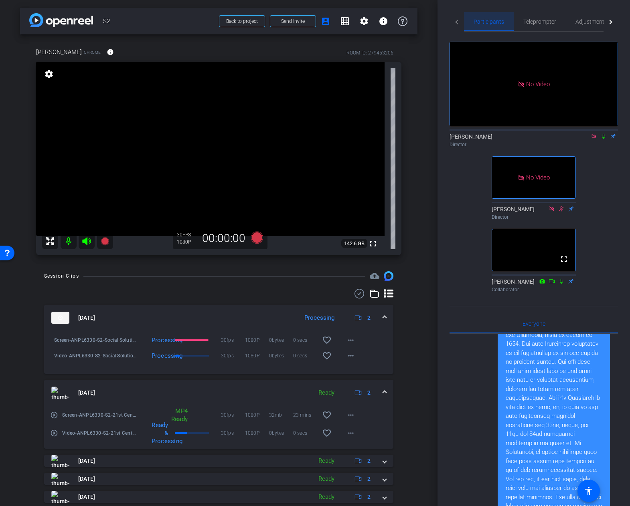
scroll to position [473, 0]
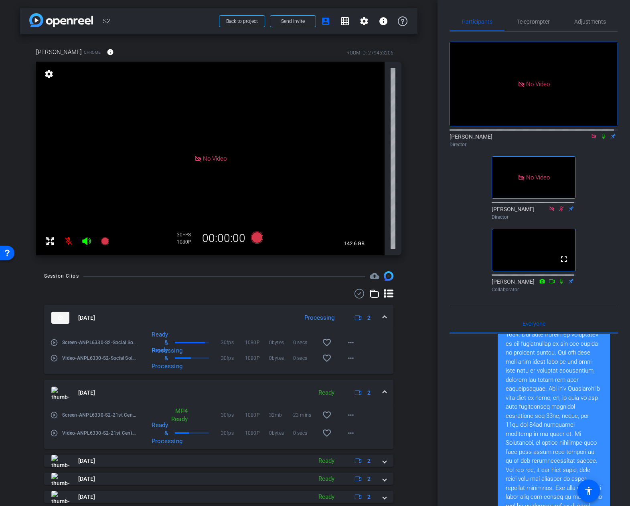
click at [600, 134] on icon at bounding box center [603, 136] width 6 height 6
click at [82, 242] on icon at bounding box center [87, 241] width 10 height 10
click at [600, 133] on icon at bounding box center [603, 136] width 6 height 6
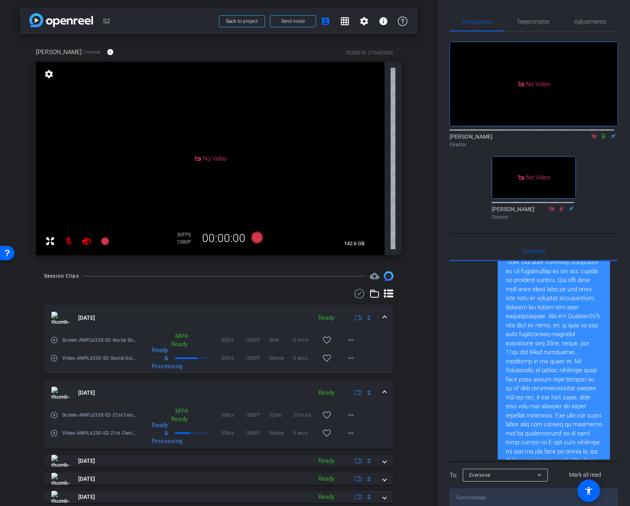
click at [601, 134] on icon at bounding box center [602, 136] width 3 height 5
